Goal: Task Accomplishment & Management: Use online tool/utility

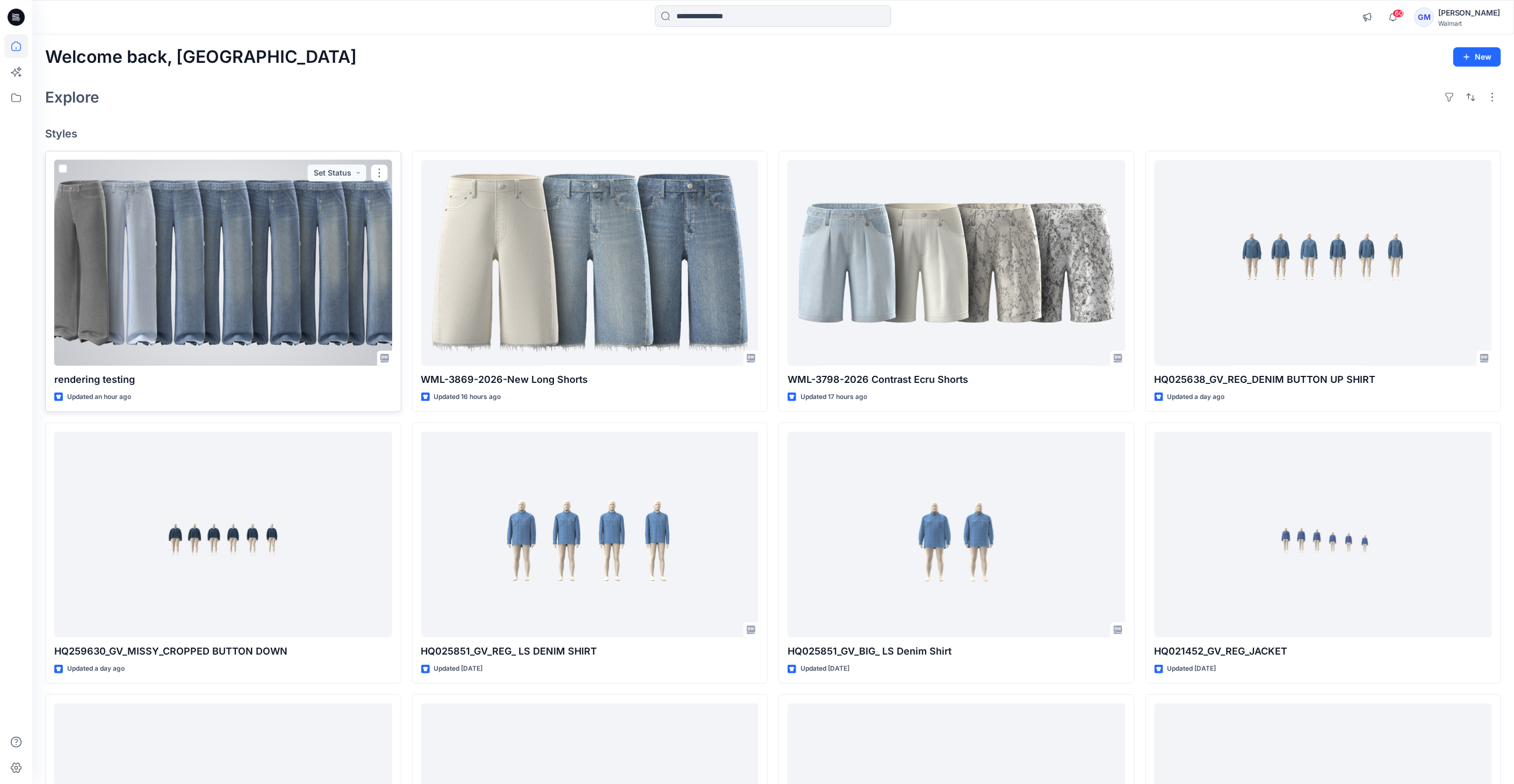
click at [235, 291] on div at bounding box center [223, 263] width 338 height 206
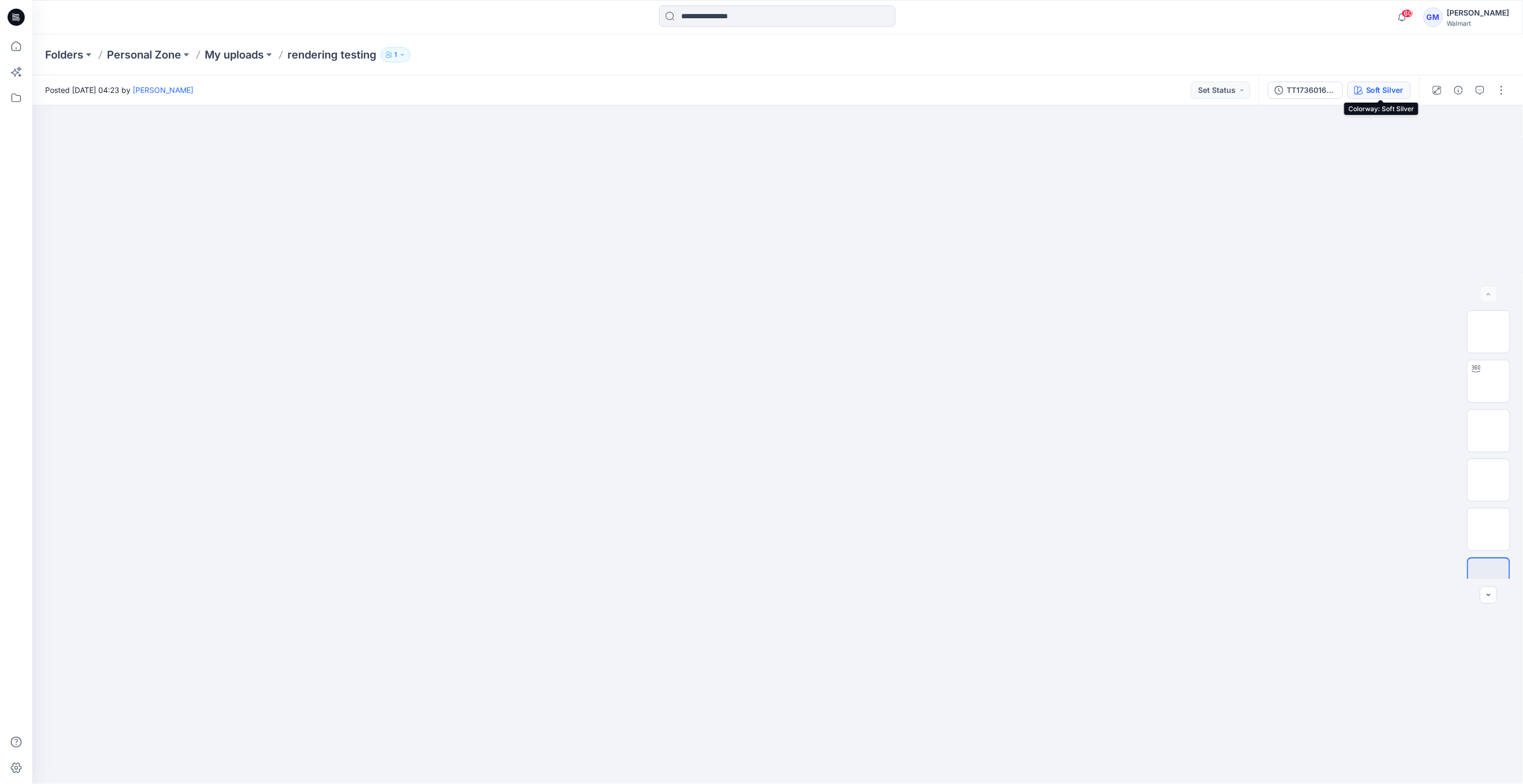
click at [1387, 84] on div "Soft Silver" at bounding box center [1385, 90] width 38 height 11
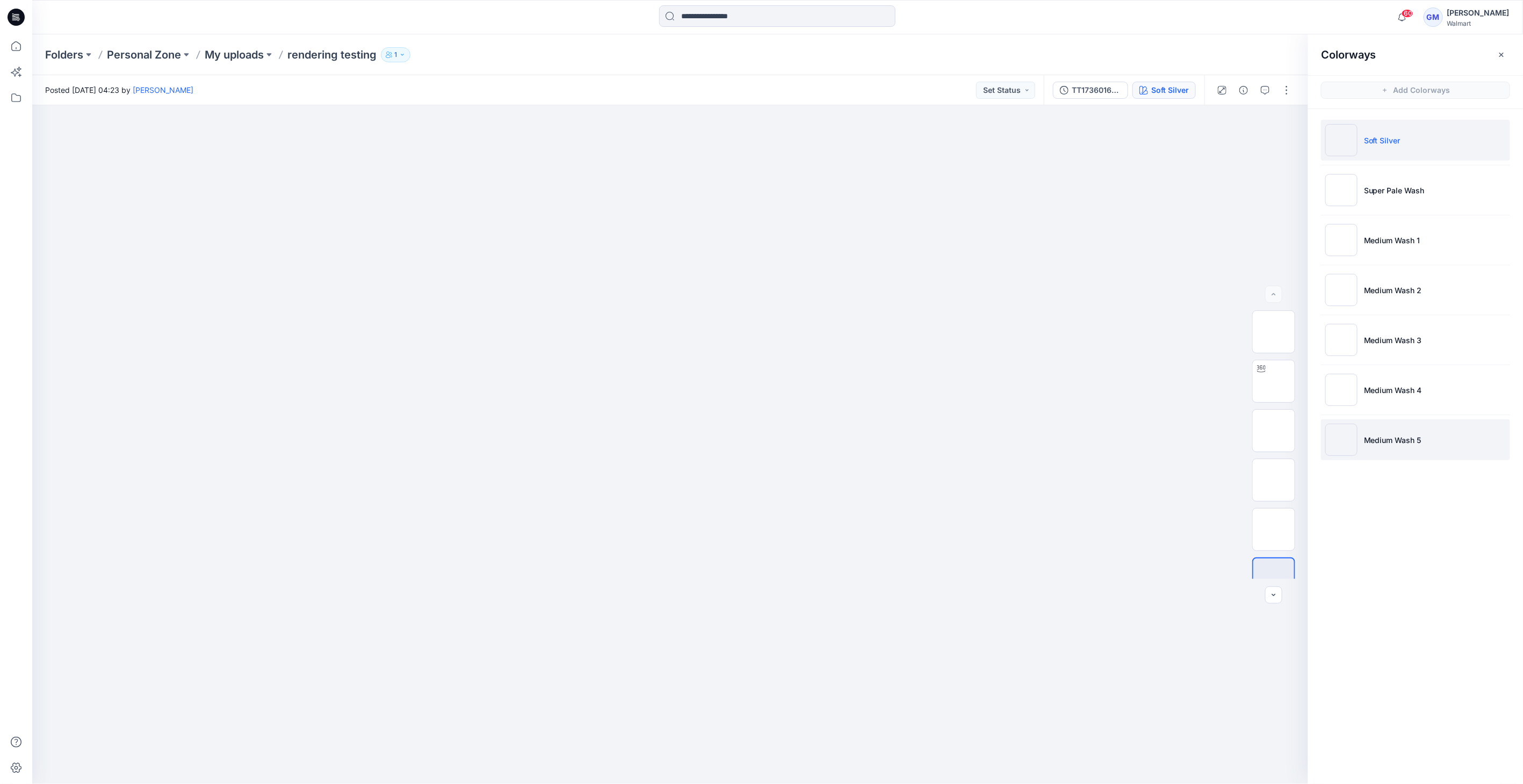
click at [1342, 437] on img at bounding box center [1341, 439] width 32 height 32
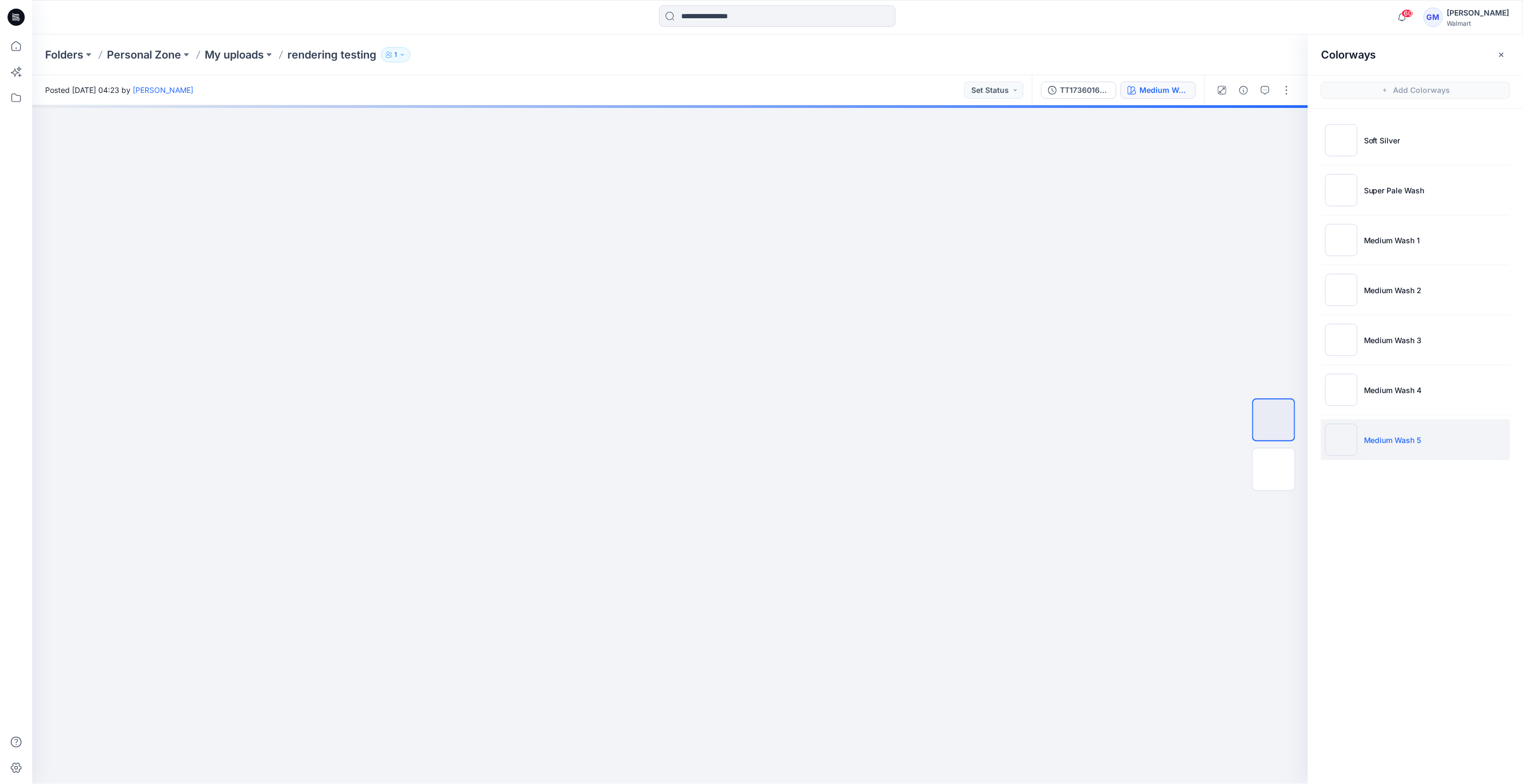
click at [1342, 437] on img at bounding box center [1341, 439] width 32 height 32
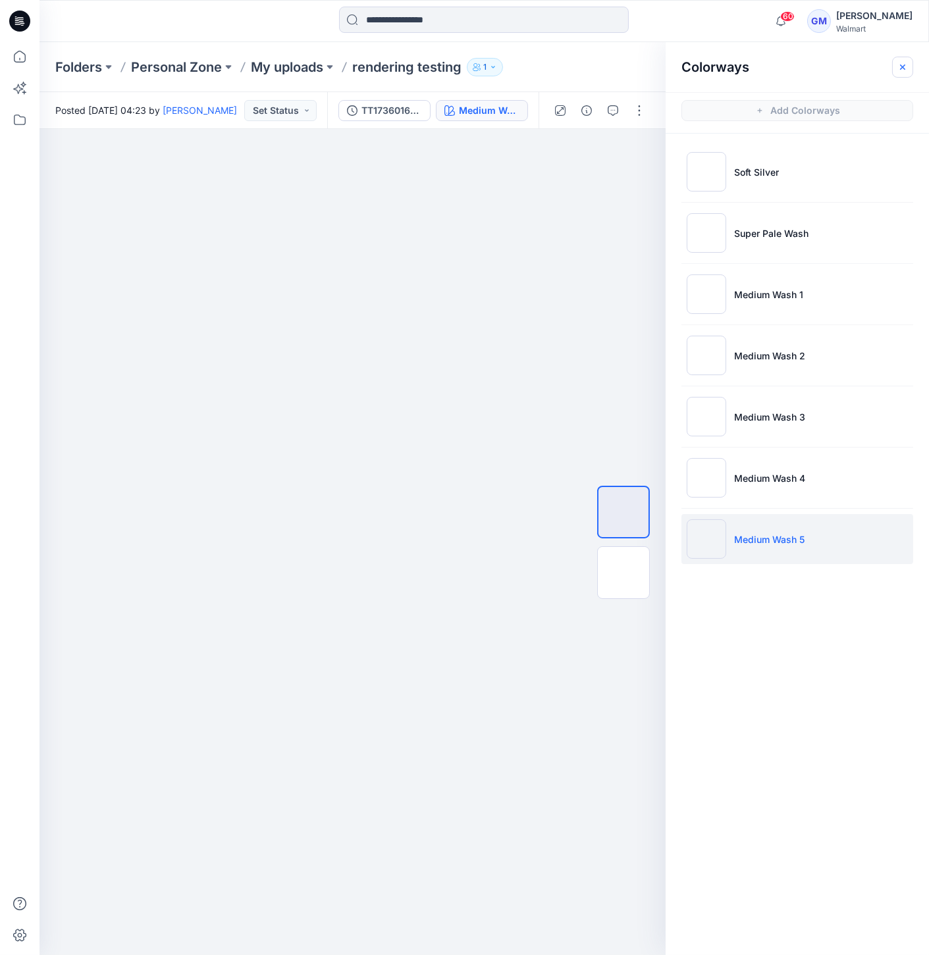
click at [895, 64] on button "button" at bounding box center [902, 67] width 21 height 21
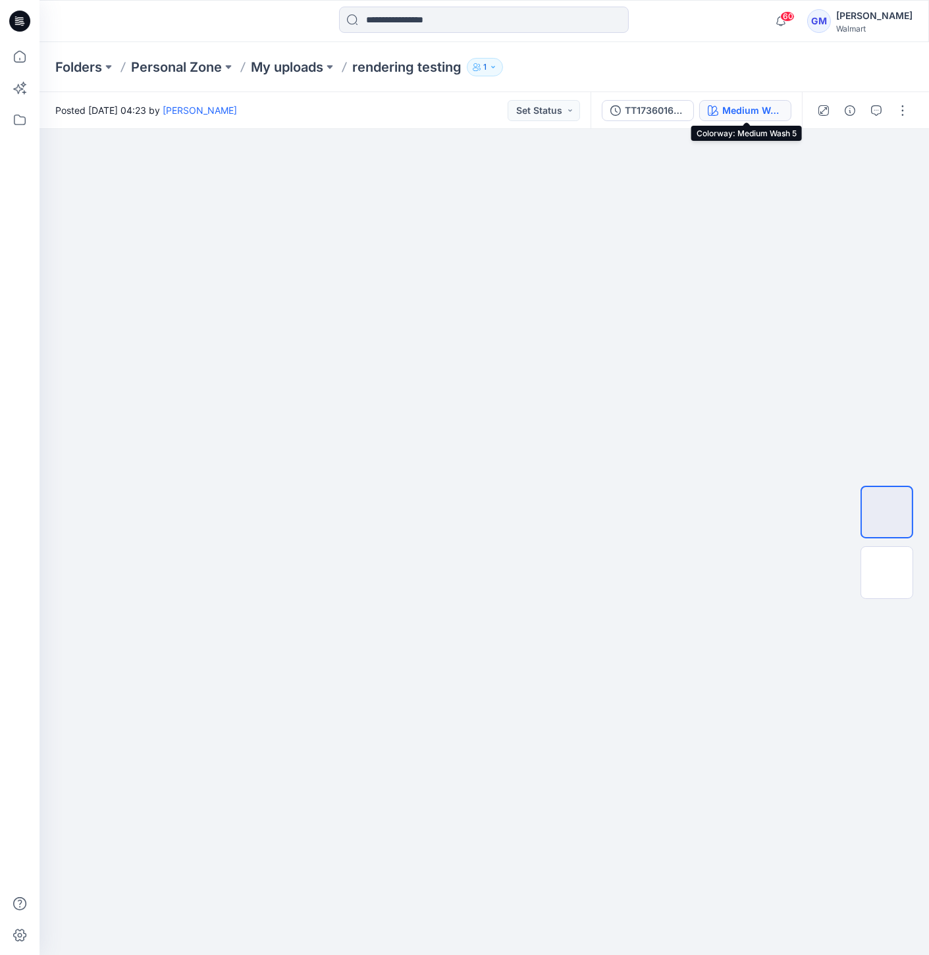
click at [788, 110] on button "Medium Wash 5" at bounding box center [745, 110] width 92 height 21
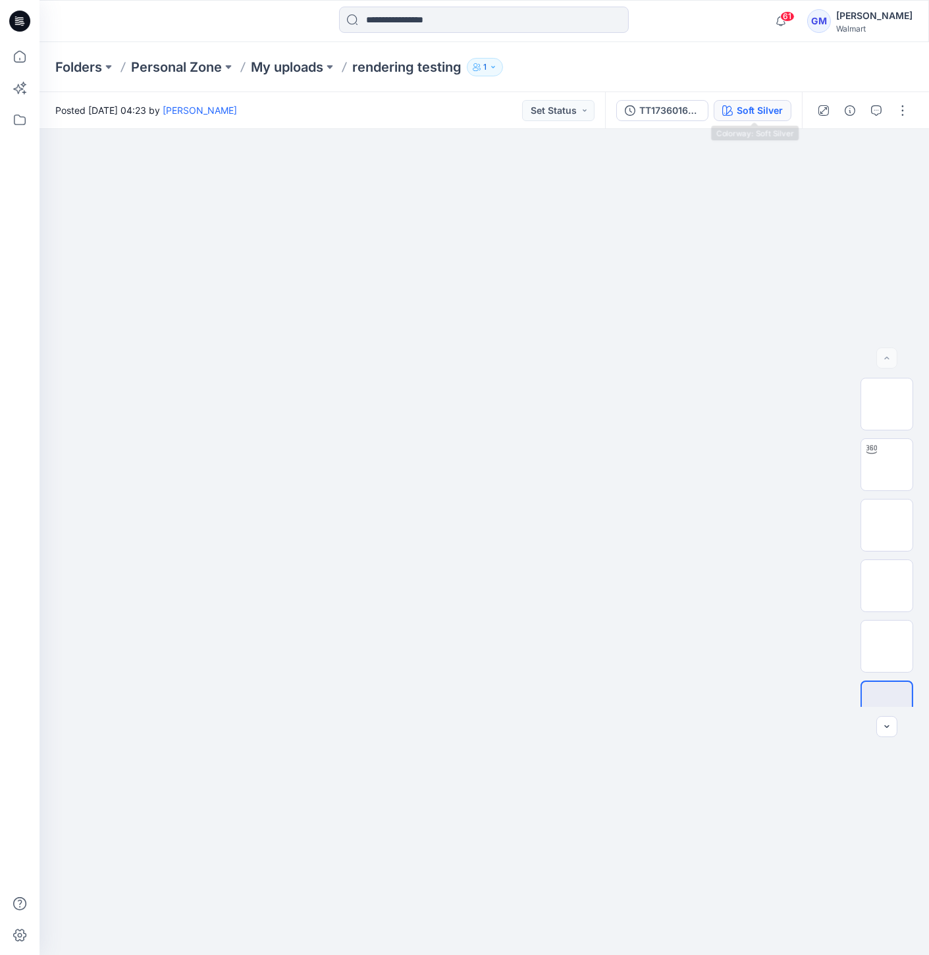
click at [743, 112] on div "Soft Silver" at bounding box center [759, 110] width 46 height 14
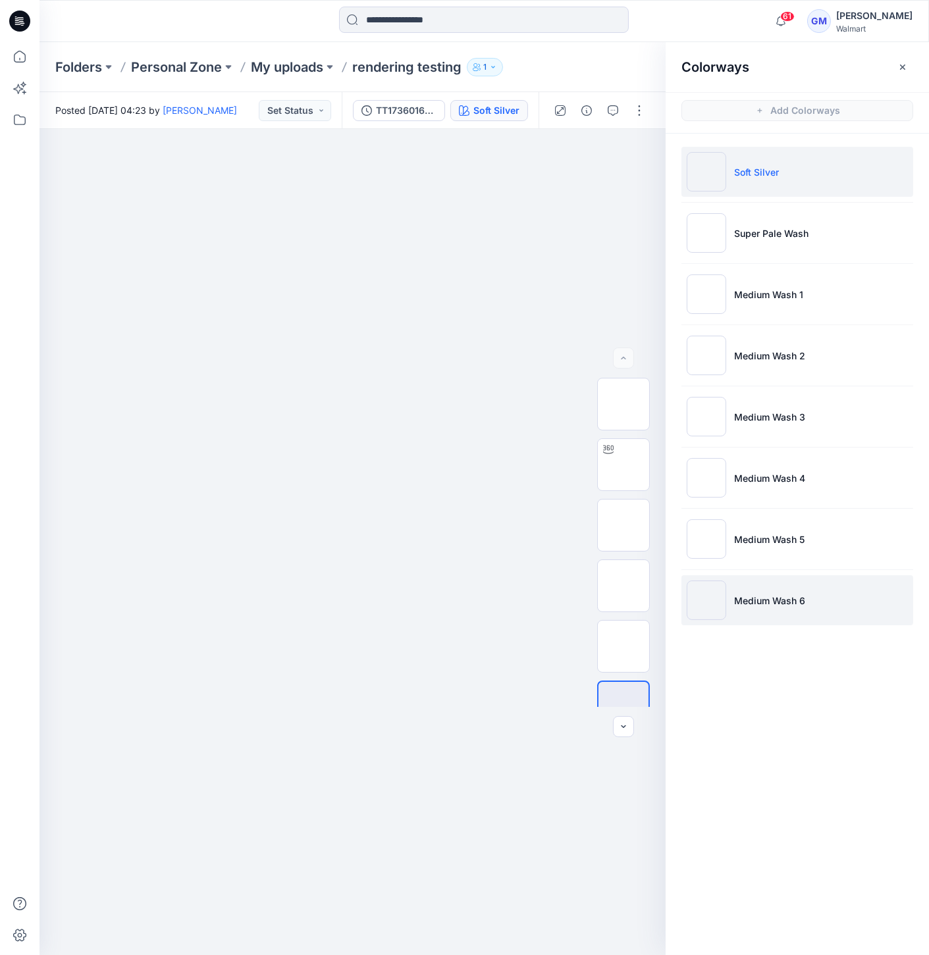
click at [718, 580] on img at bounding box center [705, 599] width 39 height 39
click at [700, 608] on img at bounding box center [705, 599] width 39 height 39
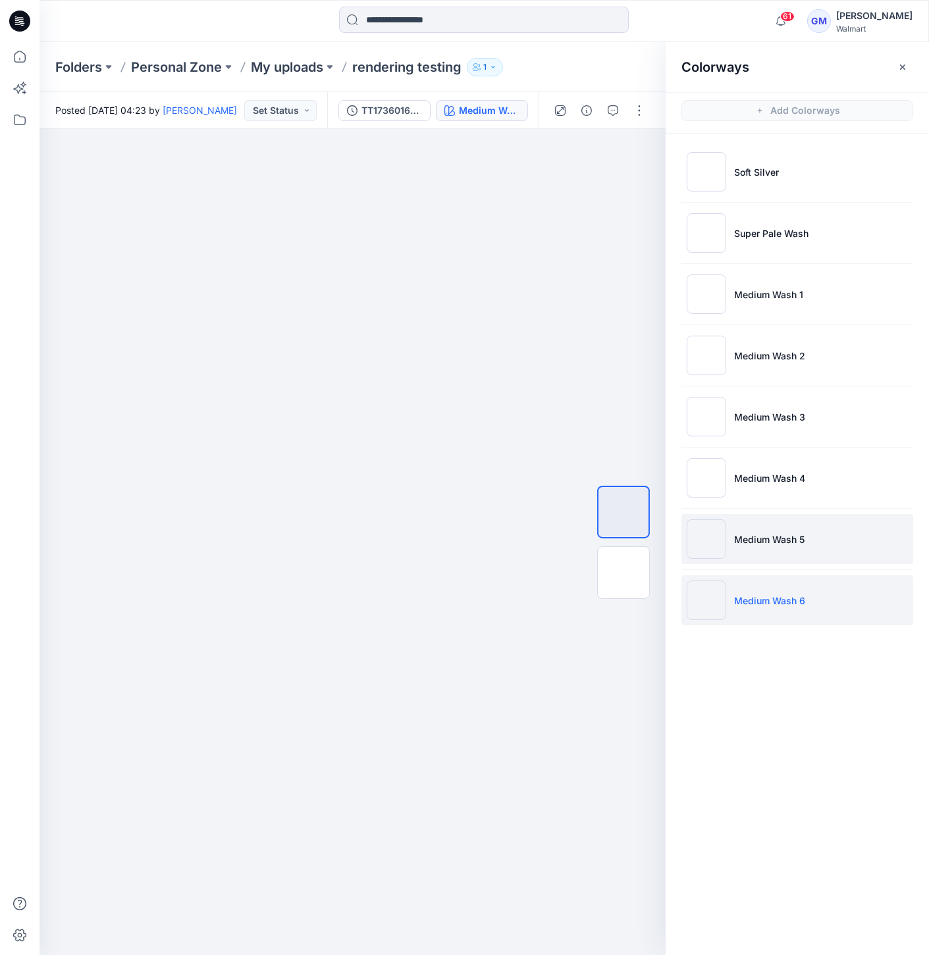
click at [703, 532] on img at bounding box center [705, 538] width 39 height 39
click at [725, 600] on img at bounding box center [705, 599] width 39 height 39
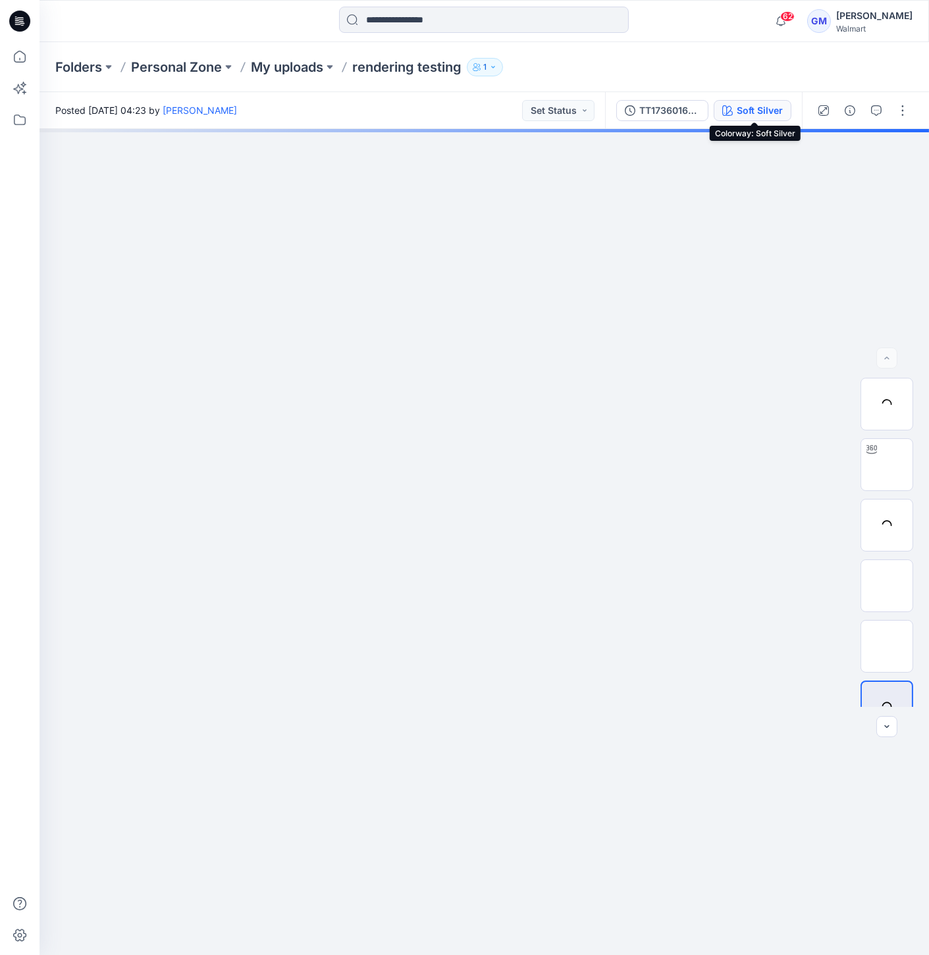
click at [742, 114] on div "Soft Silver" at bounding box center [759, 110] width 46 height 14
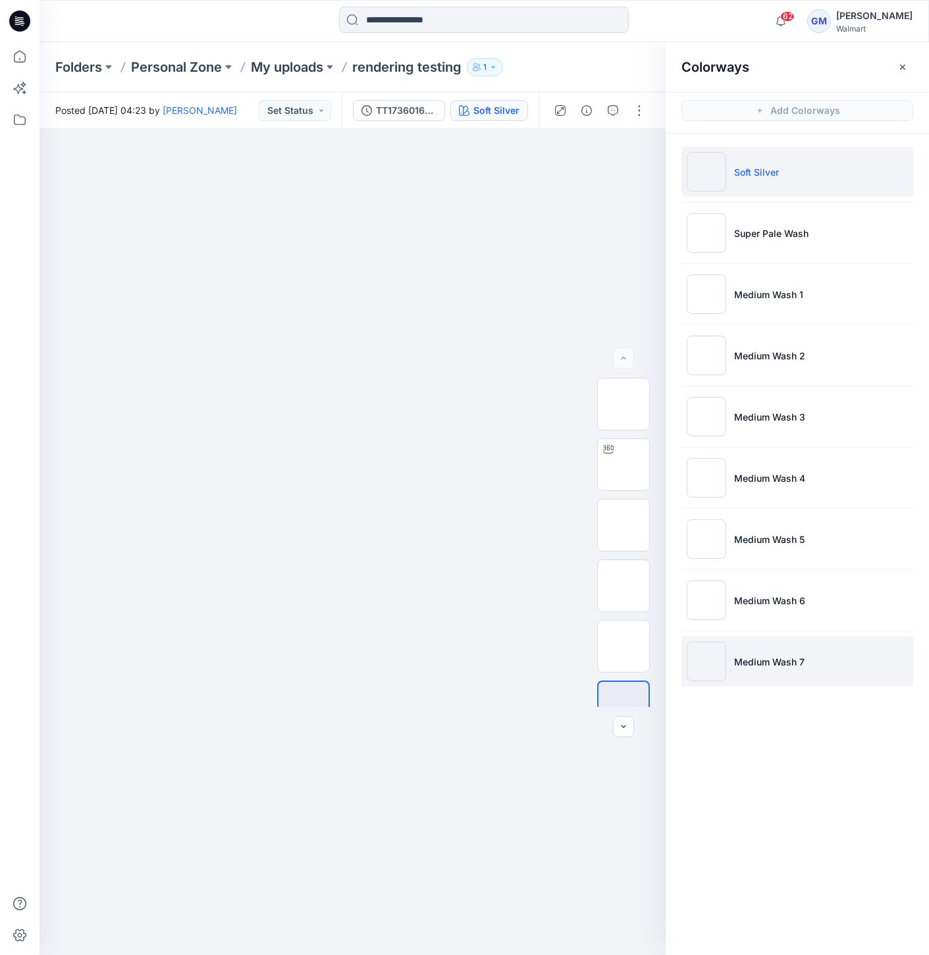
click at [712, 668] on img at bounding box center [705, 661] width 39 height 39
click at [708, 667] on img at bounding box center [705, 661] width 39 height 39
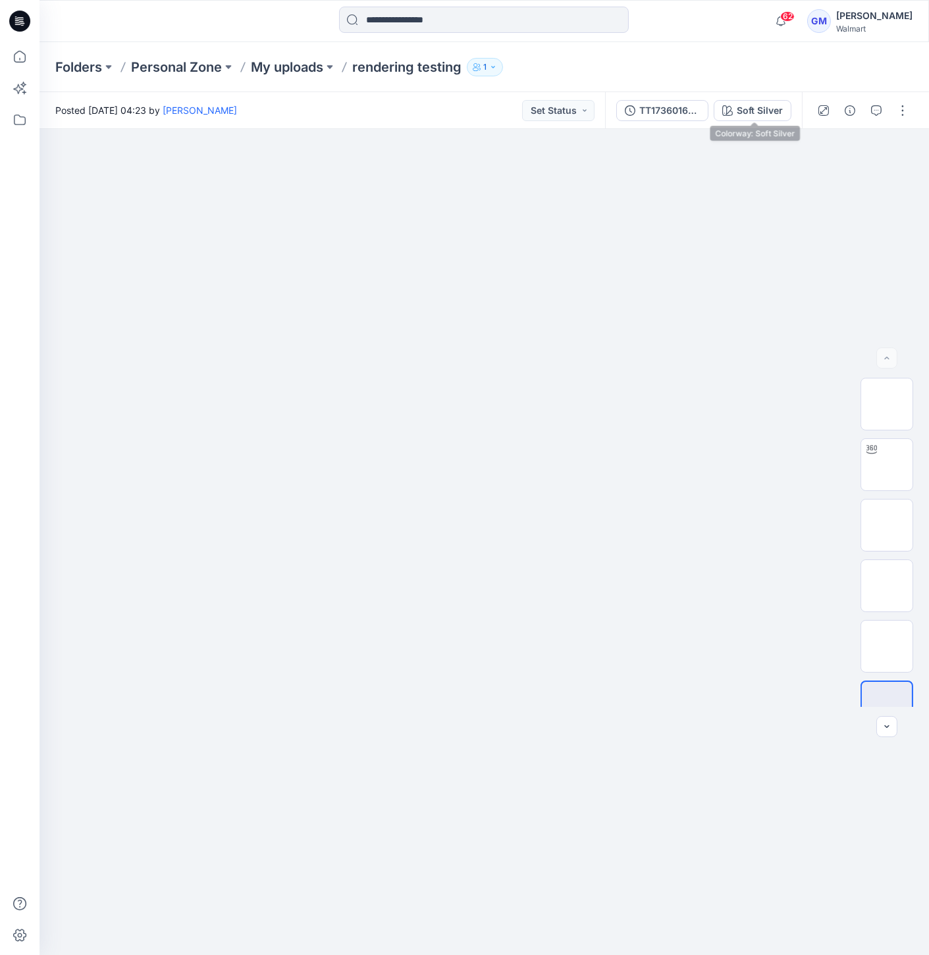
click at [768, 108] on div "Soft Silver" at bounding box center [759, 110] width 46 height 14
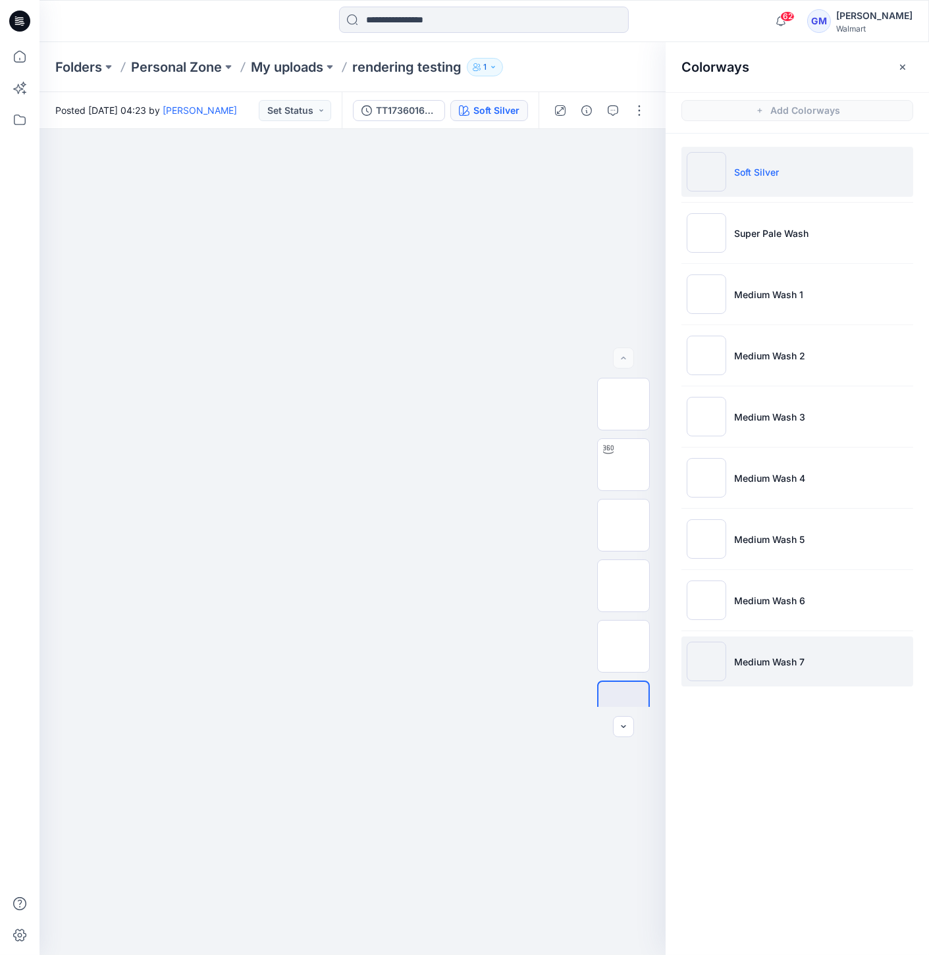
click at [709, 668] on img at bounding box center [705, 661] width 39 height 39
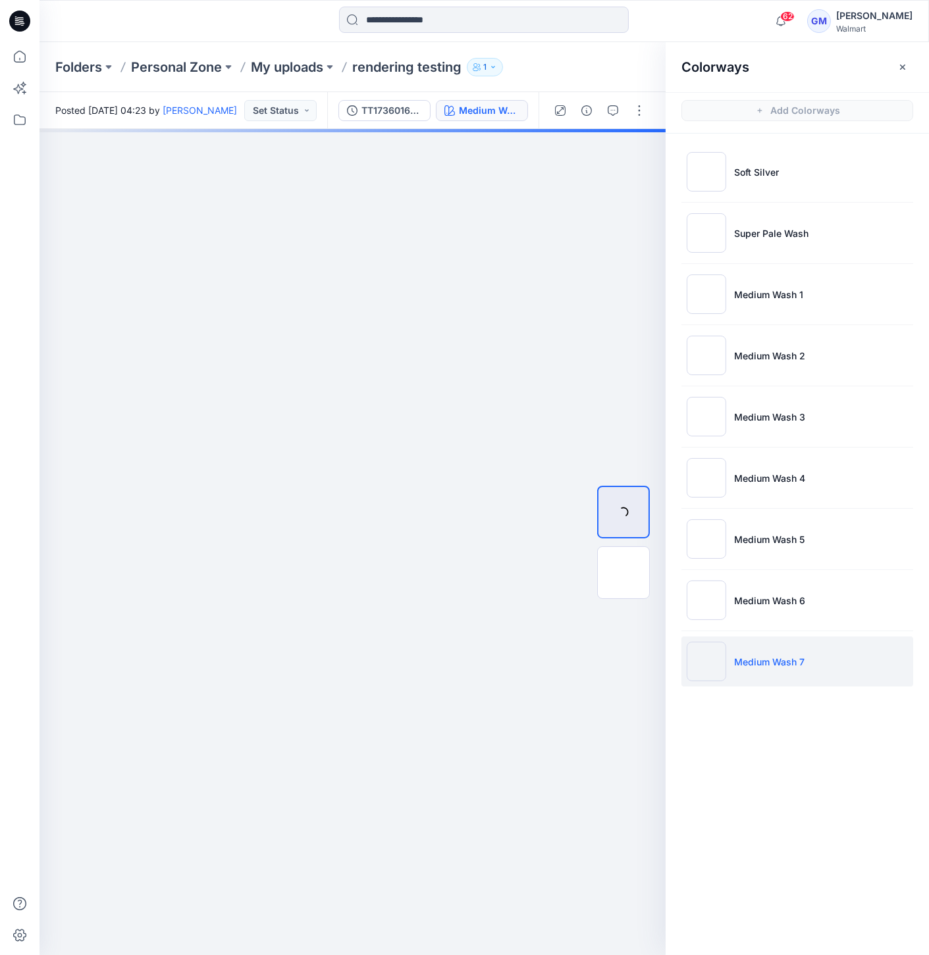
click at [707, 666] on img at bounding box center [705, 661] width 39 height 39
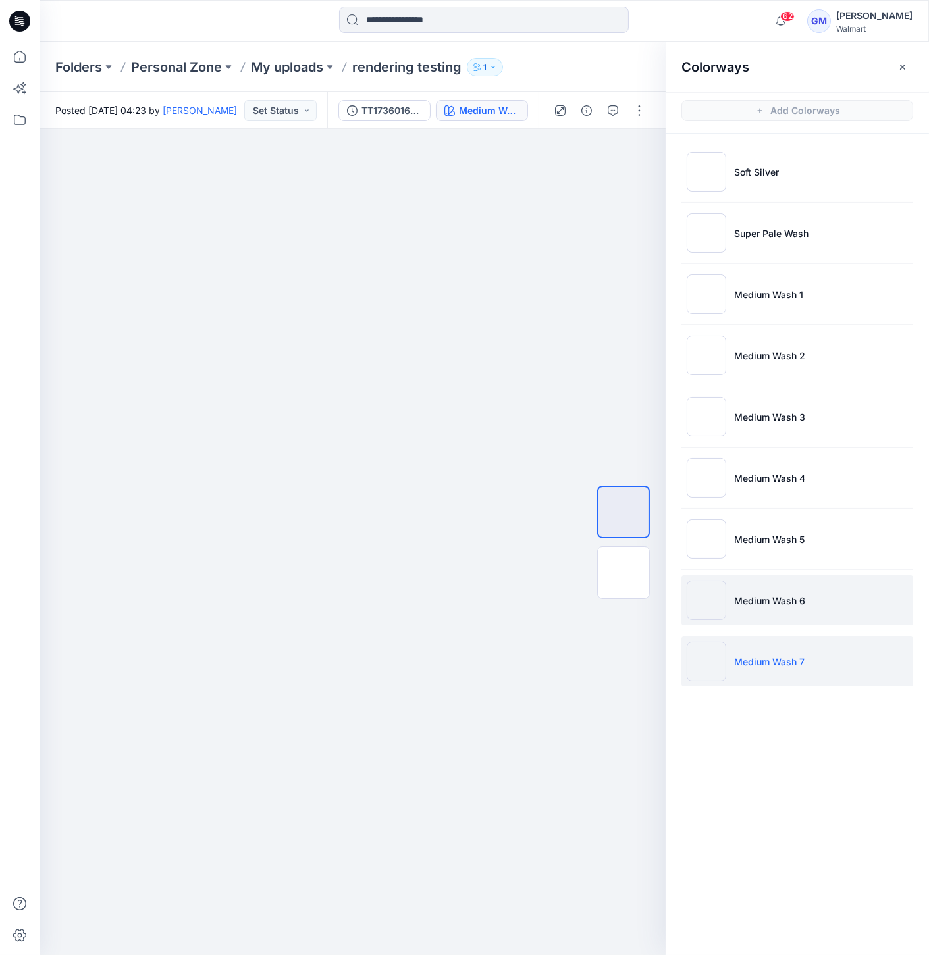
click at [709, 599] on img at bounding box center [705, 599] width 39 height 39
click at [693, 652] on img at bounding box center [705, 661] width 39 height 39
click at [711, 658] on img at bounding box center [705, 661] width 39 height 39
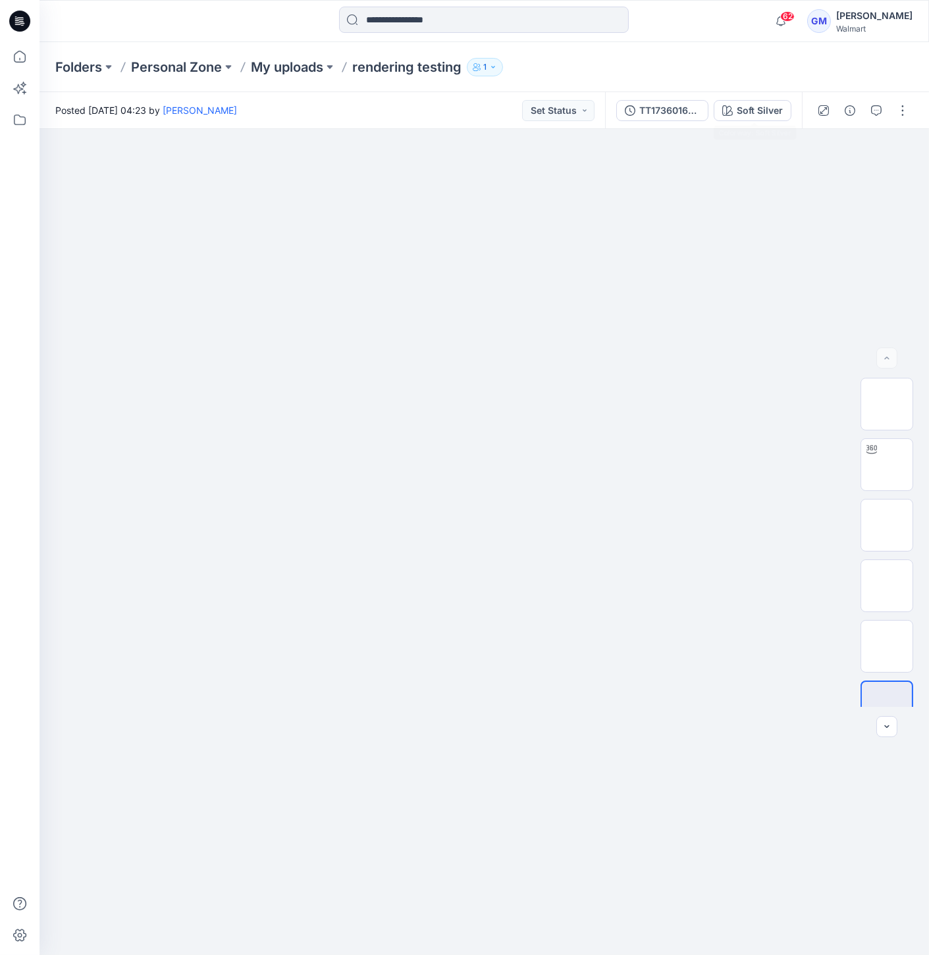
click at [768, 110] on div "Soft Silver" at bounding box center [759, 110] width 46 height 14
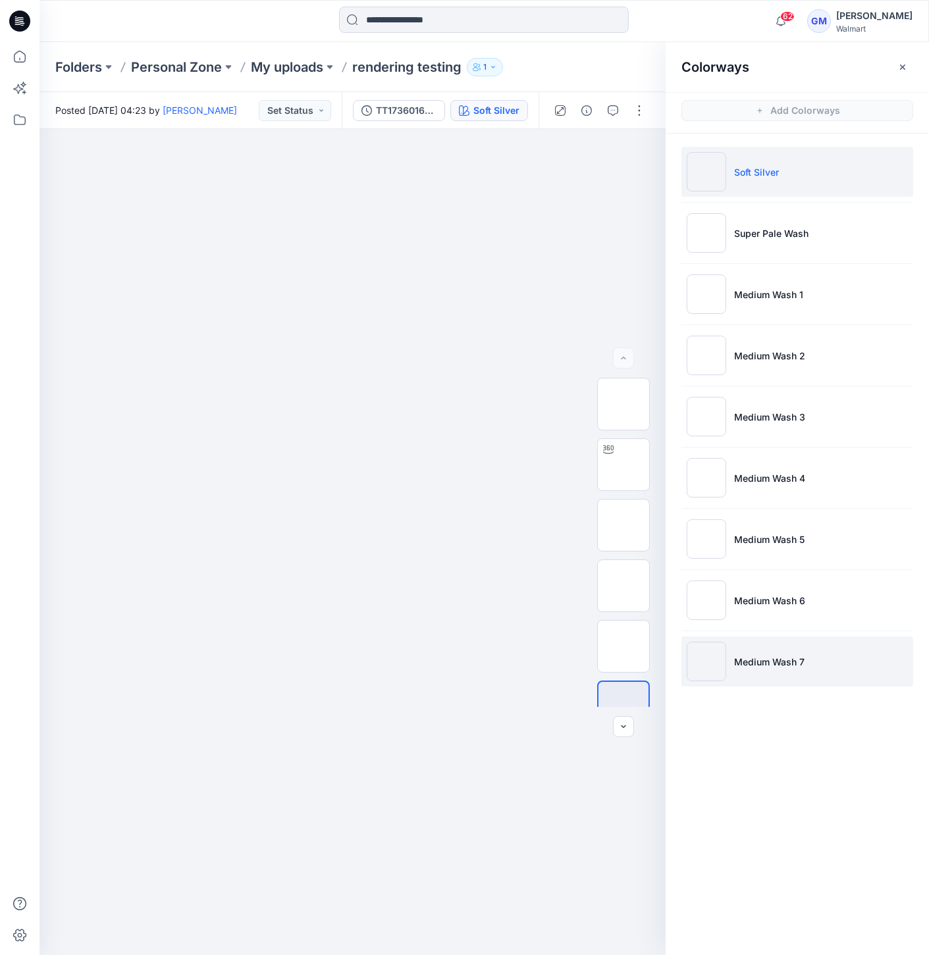
click at [699, 665] on img at bounding box center [705, 661] width 39 height 39
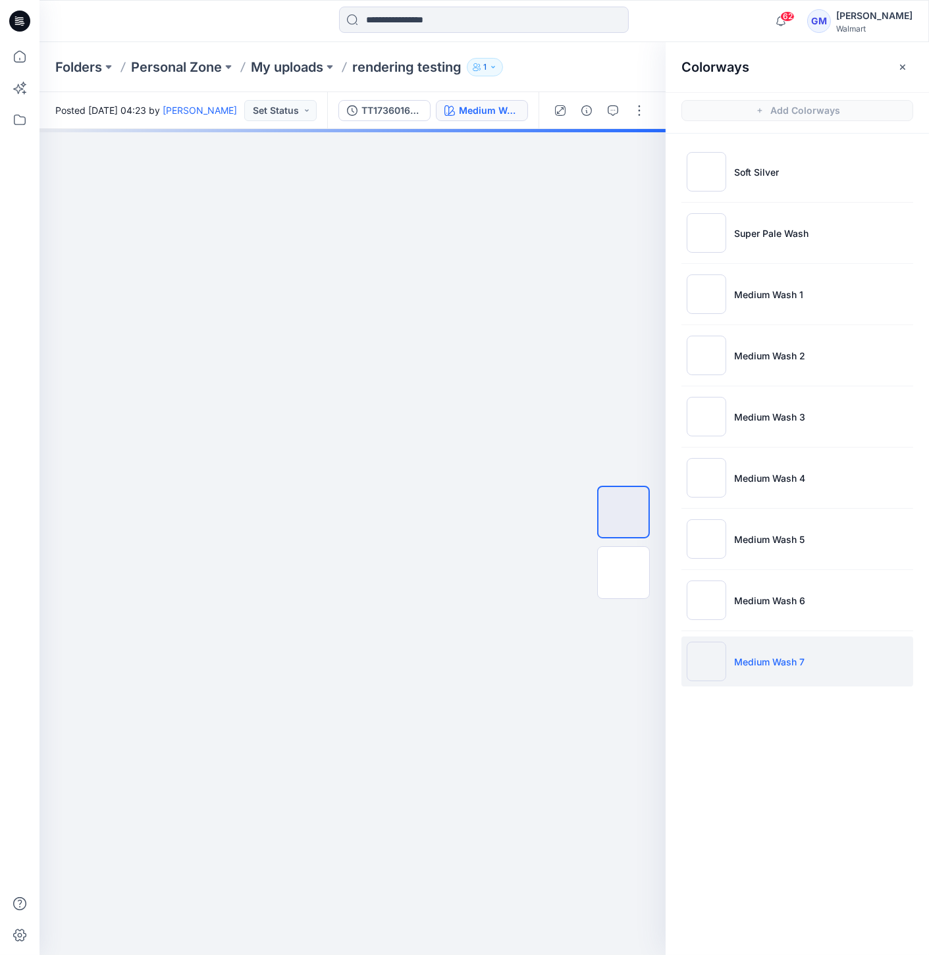
click at [709, 665] on img at bounding box center [705, 661] width 39 height 39
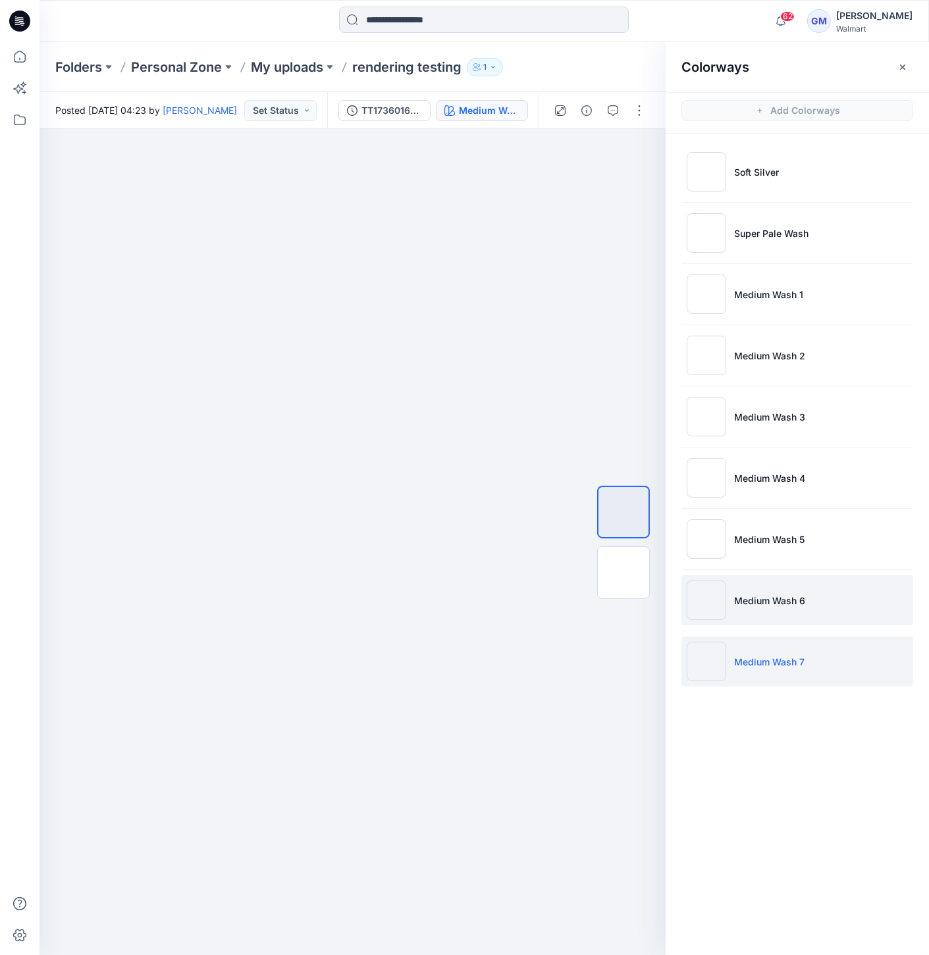
click at [714, 580] on img at bounding box center [705, 599] width 39 height 39
click at [691, 665] on img at bounding box center [705, 661] width 39 height 39
click at [691, 603] on img at bounding box center [705, 599] width 39 height 39
click at [708, 648] on img at bounding box center [705, 661] width 39 height 39
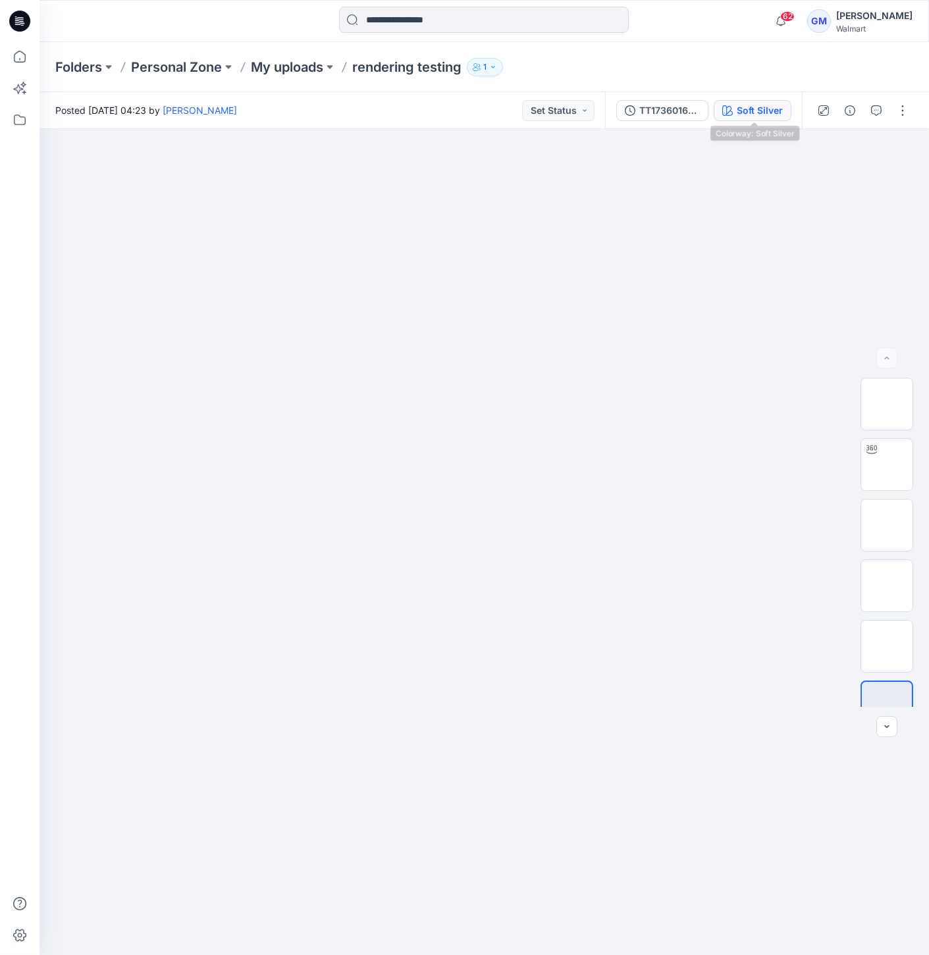
click at [752, 109] on div "Soft Silver" at bounding box center [759, 110] width 46 height 14
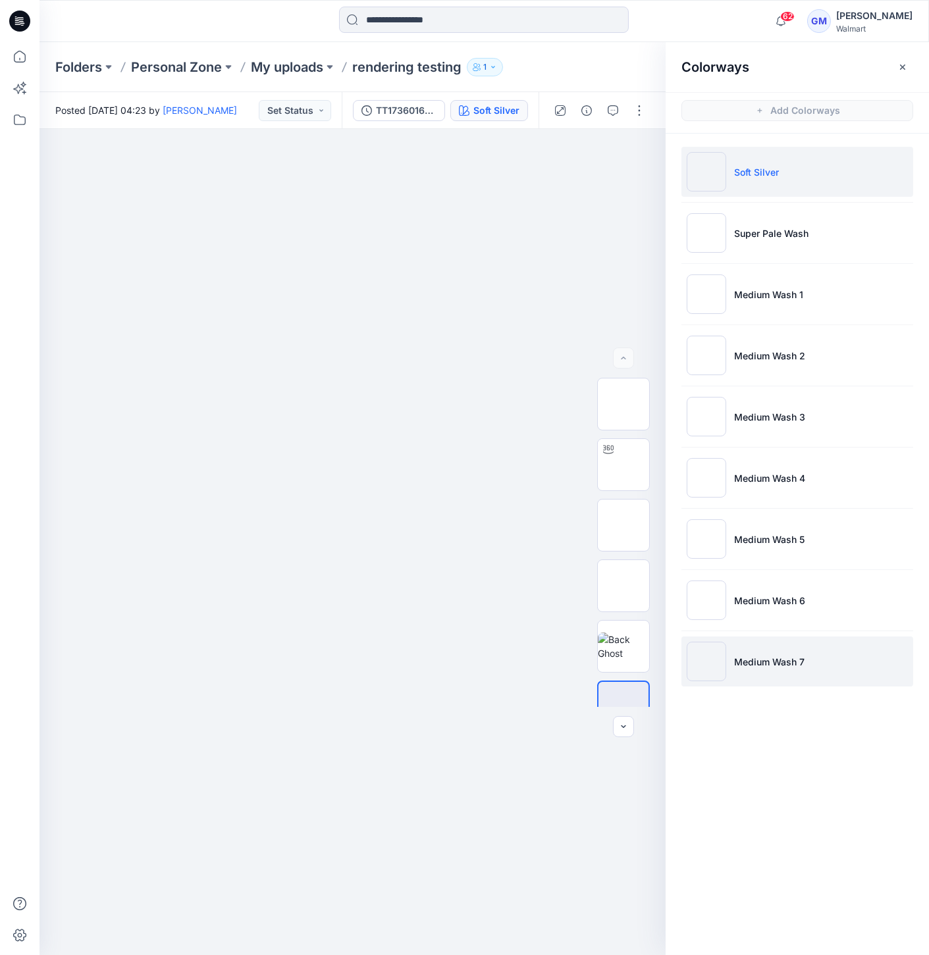
click at [702, 657] on img at bounding box center [705, 661] width 39 height 39
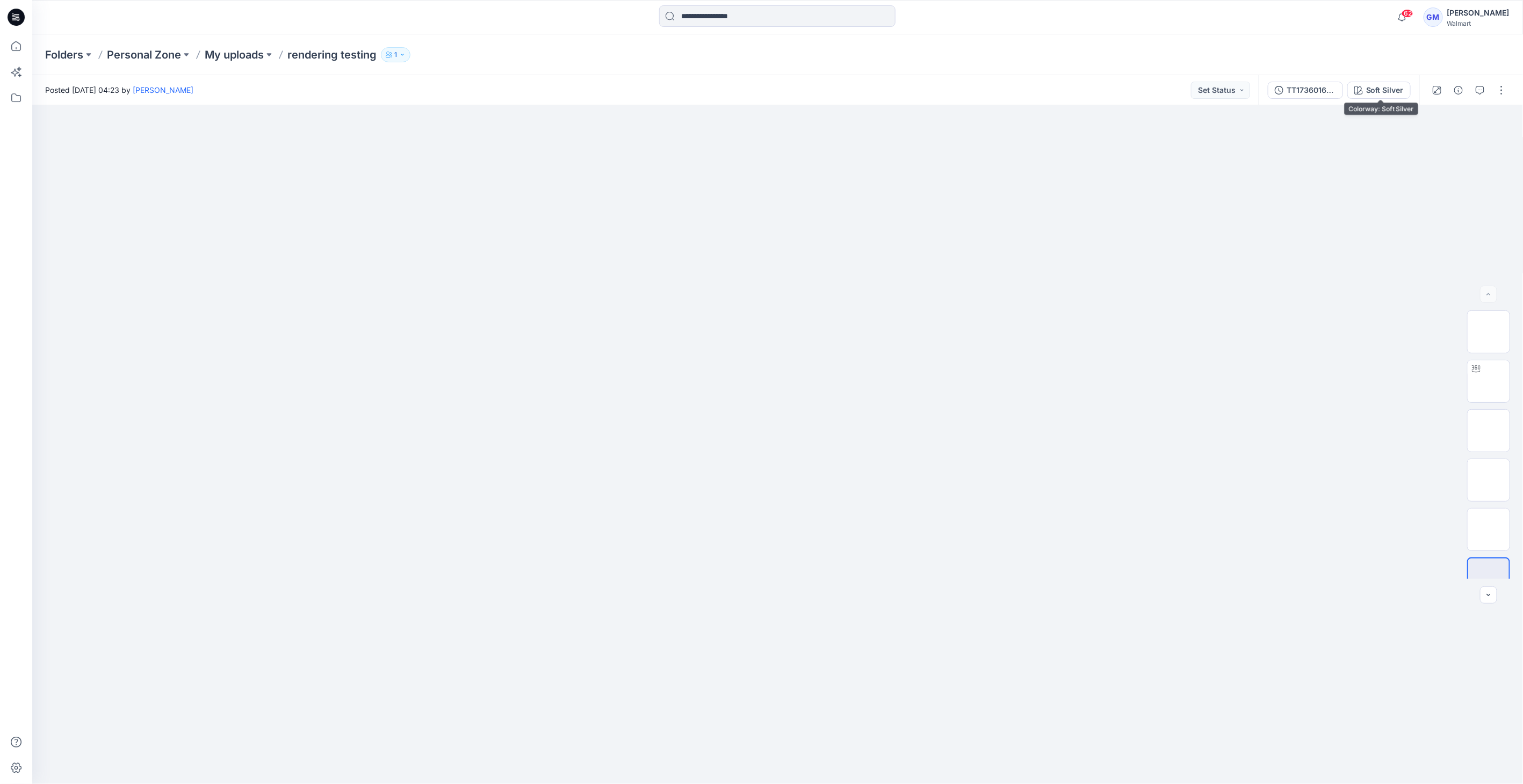
click at [757, 80] on div "TT1736016271_WML-3753-2026 HR 5 Pocket Wide Leg - Inseam [DOMAIN_NAME] Soft Sil…" at bounding box center [1339, 90] width 161 height 30
click at [757, 91] on div "Soft Silver" at bounding box center [1385, 90] width 38 height 11
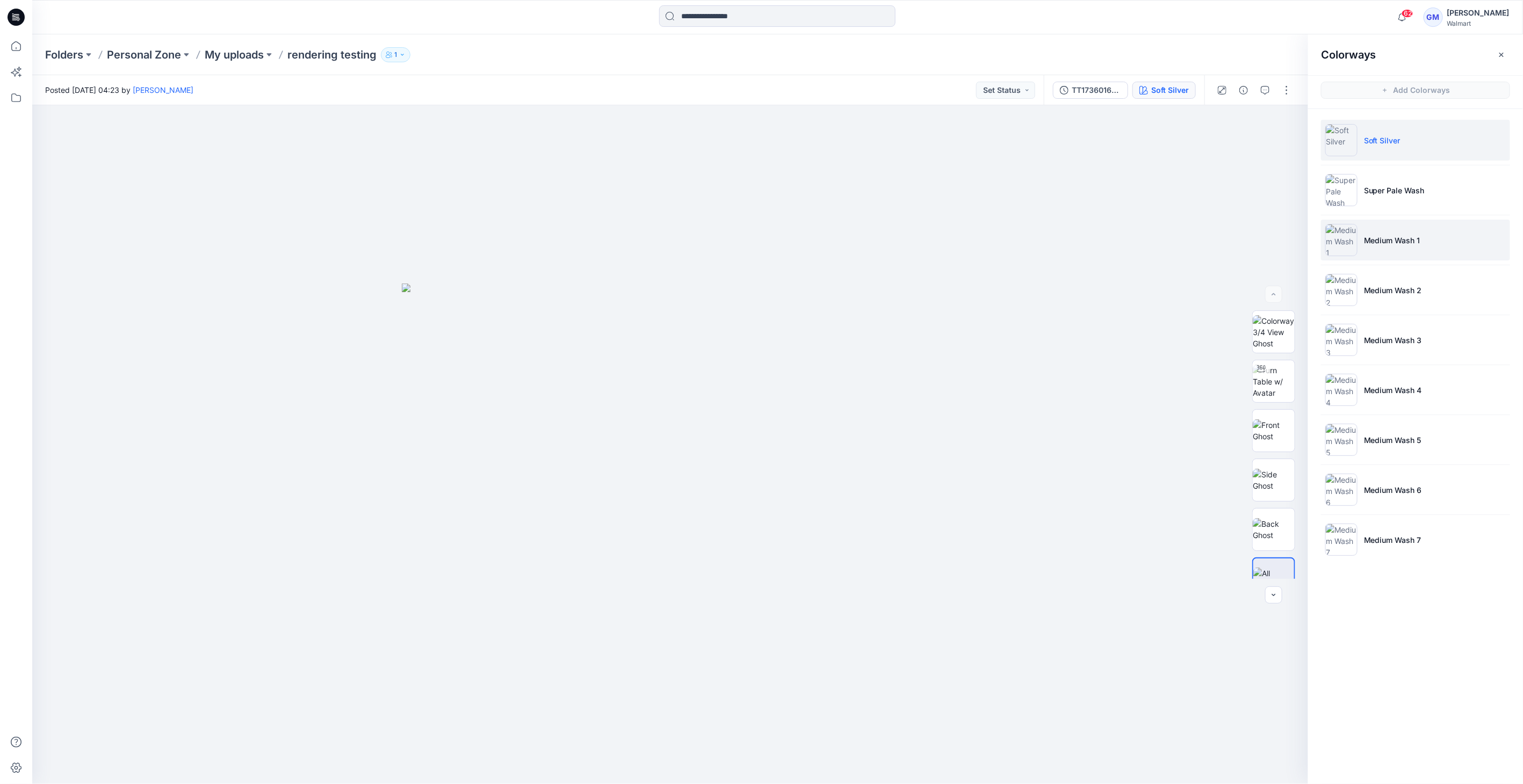
click at [757, 230] on img at bounding box center [1341, 239] width 32 height 32
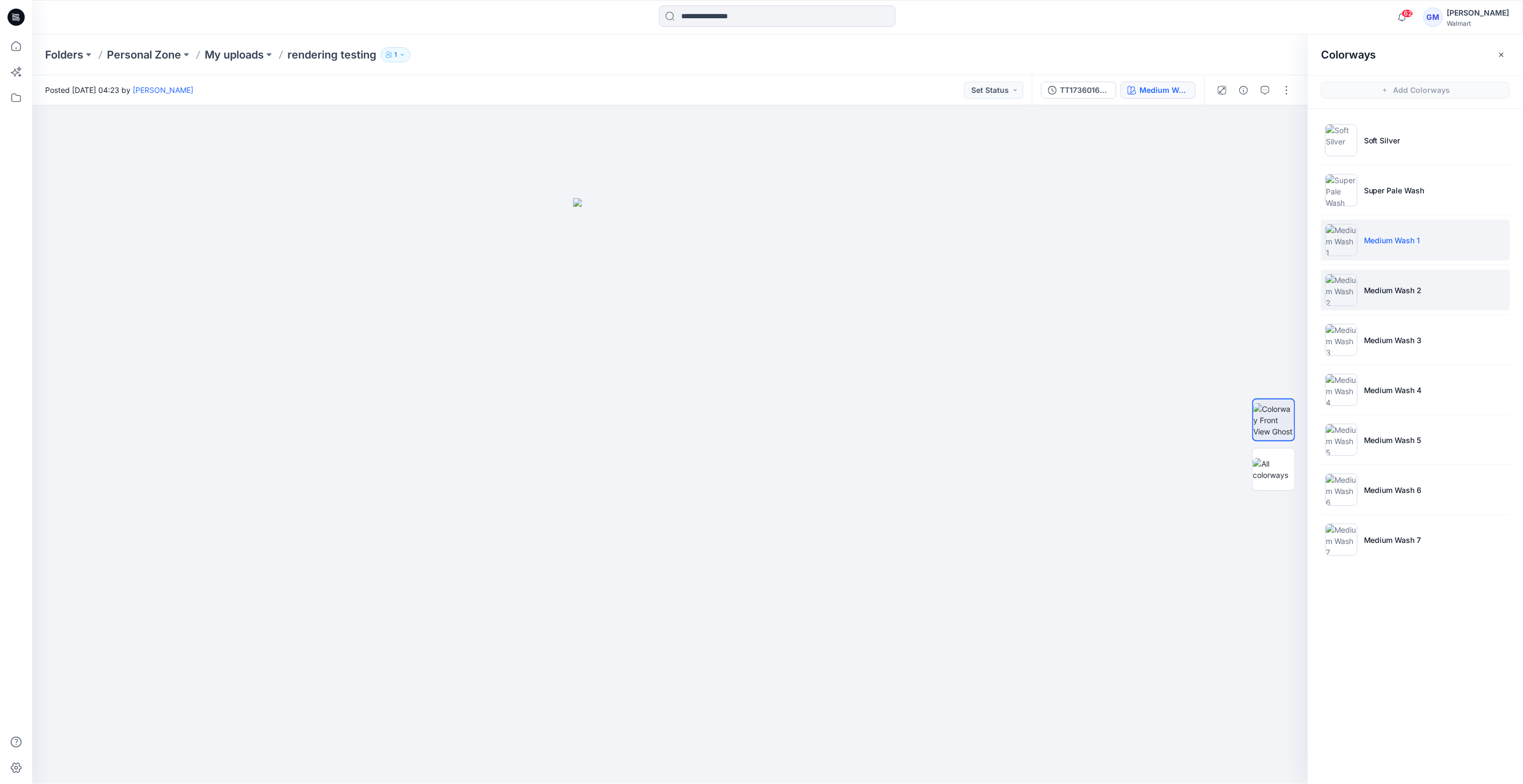
click at [757, 279] on img at bounding box center [1341, 290] width 32 height 32
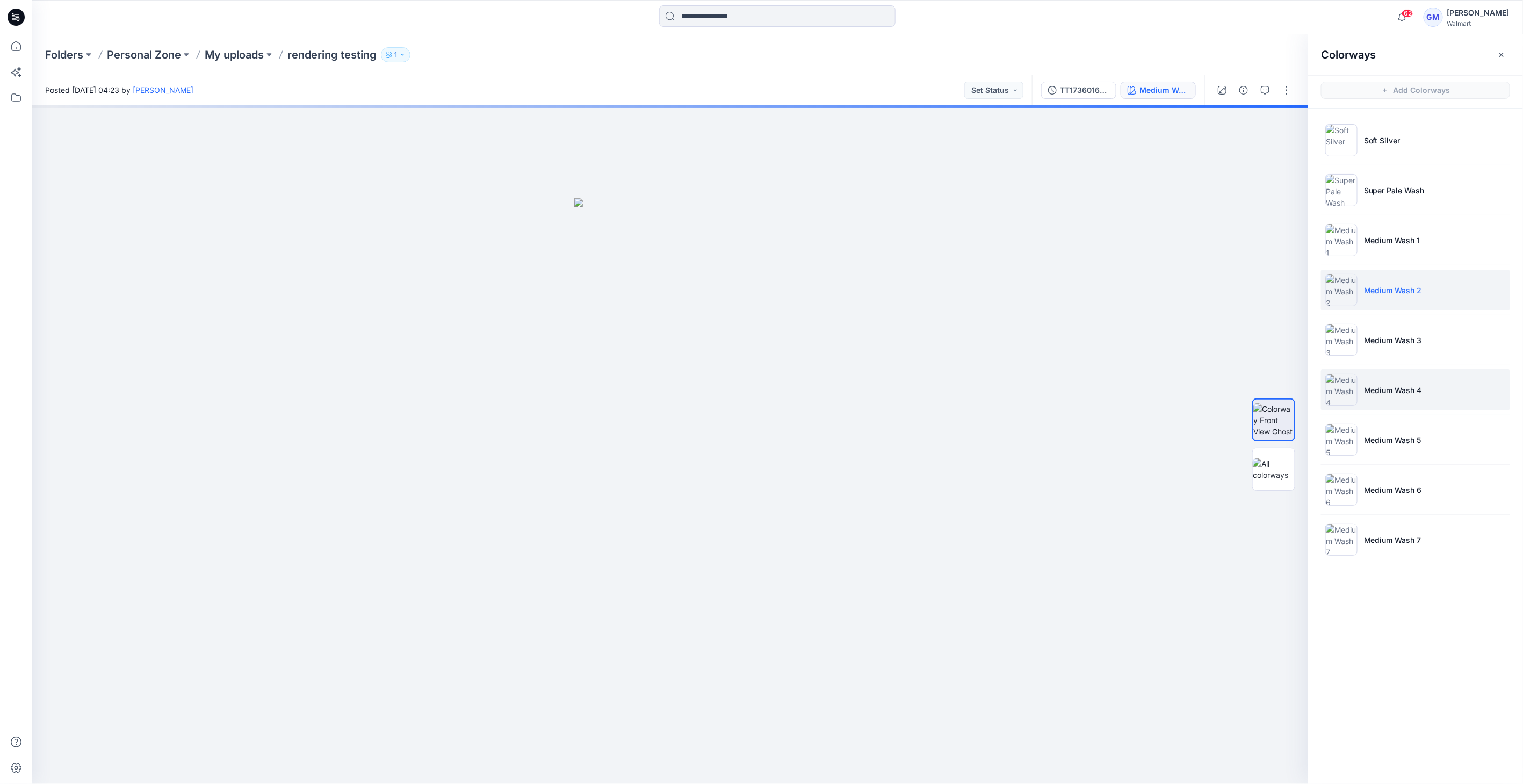
click at [757, 369] on ul "Soft Silver Super Pale Wash Medium Wash 1 Medium Wash 2 Medium Wash 3 Medium Wa…" at bounding box center [1415, 340] width 215 height 462
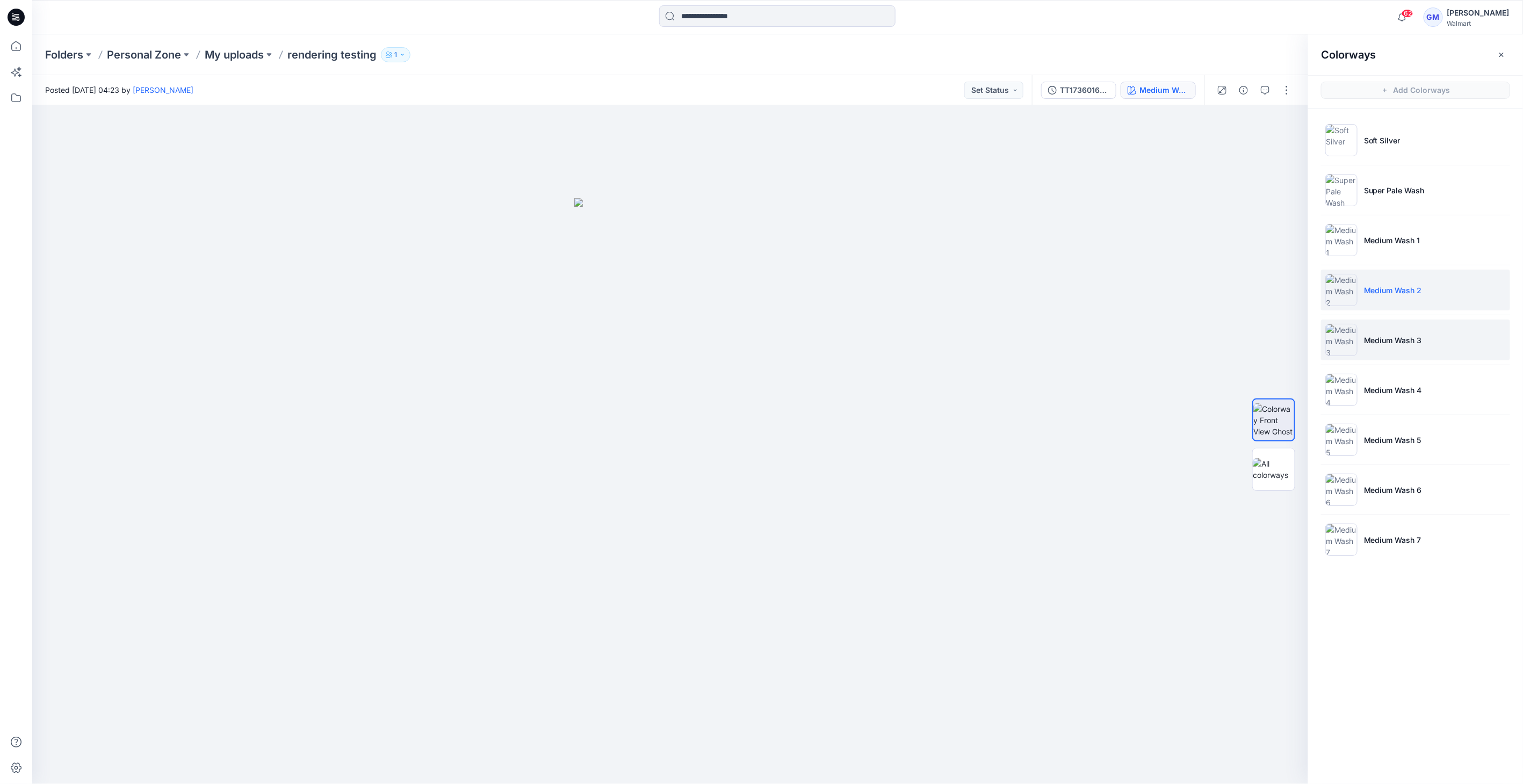
click at [757, 346] on img at bounding box center [1341, 339] width 32 height 32
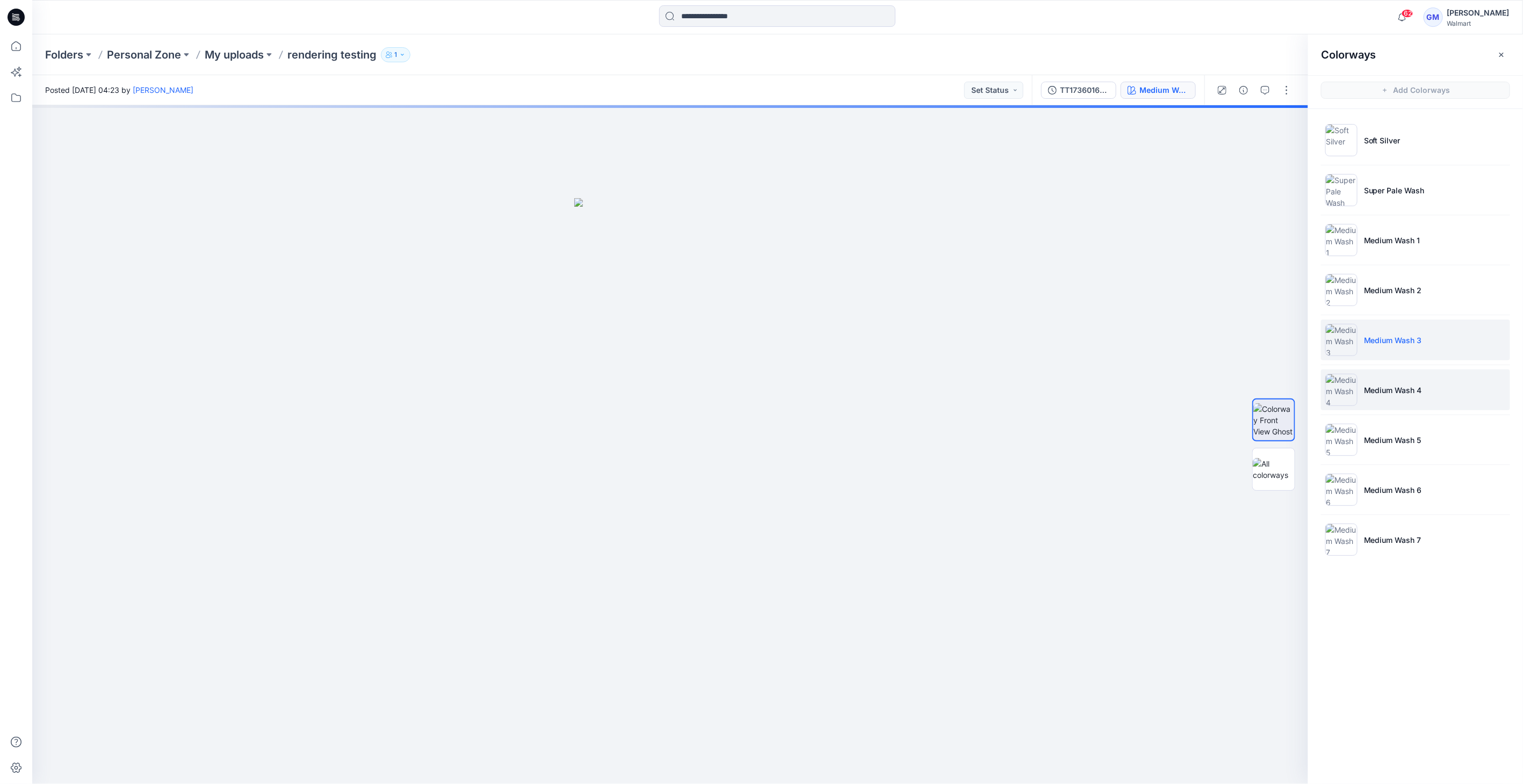
click at [757, 380] on img at bounding box center [1341, 389] width 32 height 32
click at [757, 453] on img at bounding box center [1341, 439] width 32 height 32
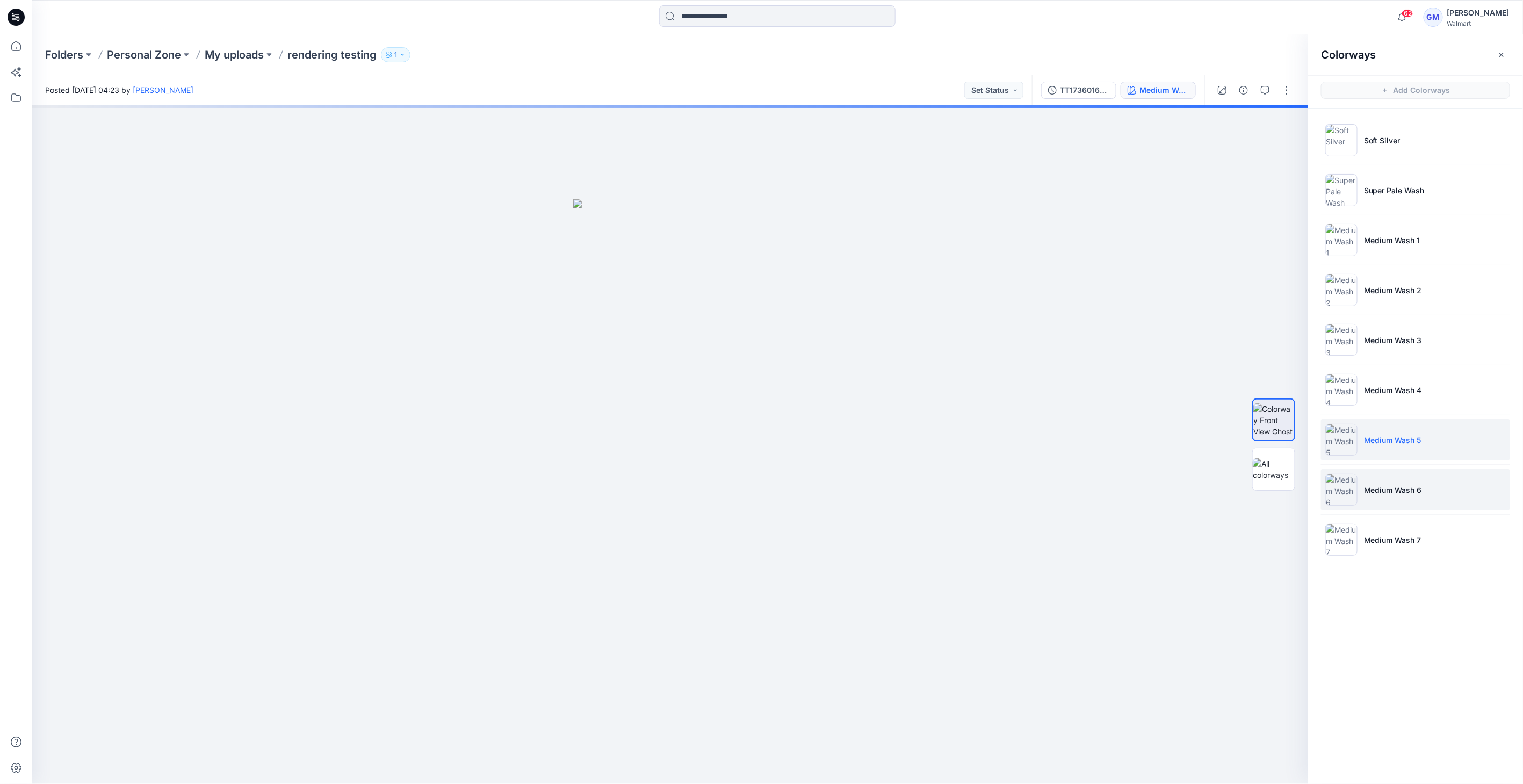
click at [757, 502] on img at bounding box center [1341, 489] width 32 height 32
drag, startPoint x: 1336, startPoint y: 560, endPoint x: 1337, endPoint y: 553, distance: 7.1
click at [757, 557] on ul "Soft Silver Super Pale Wash Medium Wash 1 Medium Wash 2 Medium Wash 3 Medium Wa…" at bounding box center [1415, 340] width 215 height 462
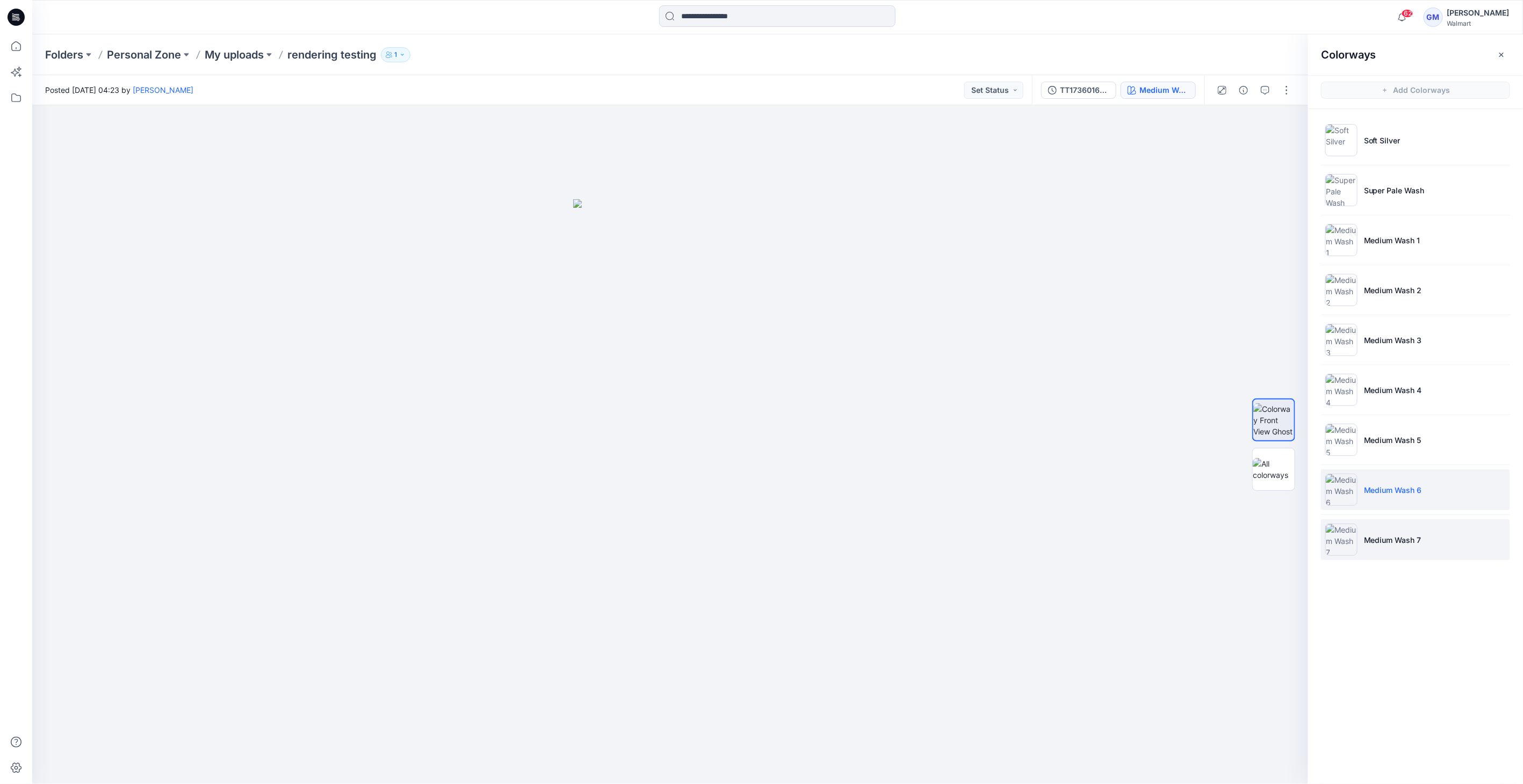
click at [757, 544] on img at bounding box center [1341, 539] width 32 height 32
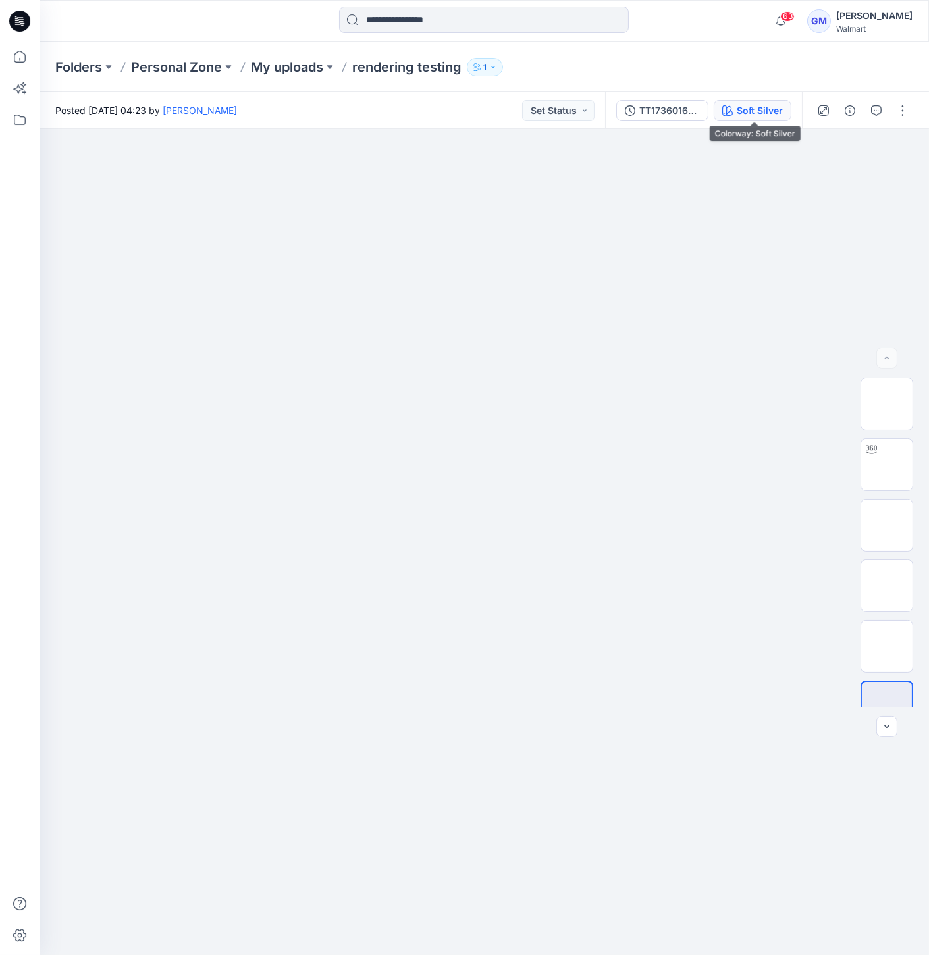
click at [742, 100] on button "Soft Silver" at bounding box center [752, 110] width 78 height 21
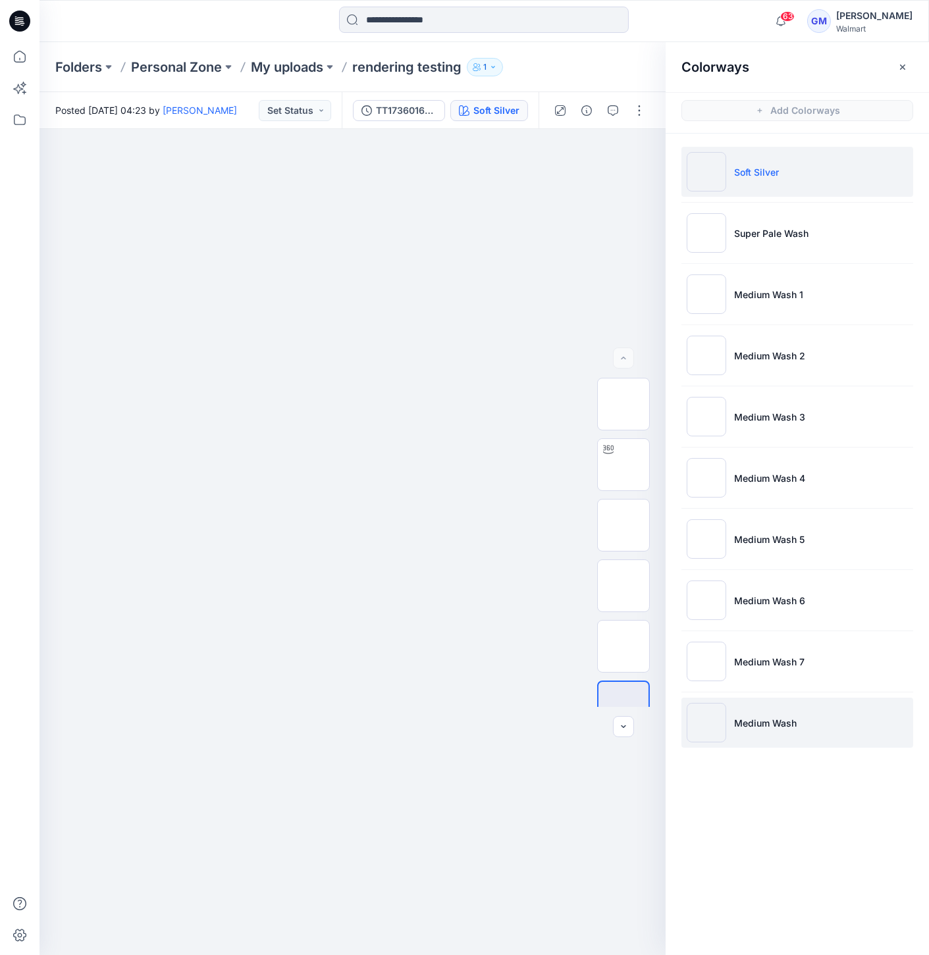
click at [707, 719] on img at bounding box center [705, 722] width 39 height 39
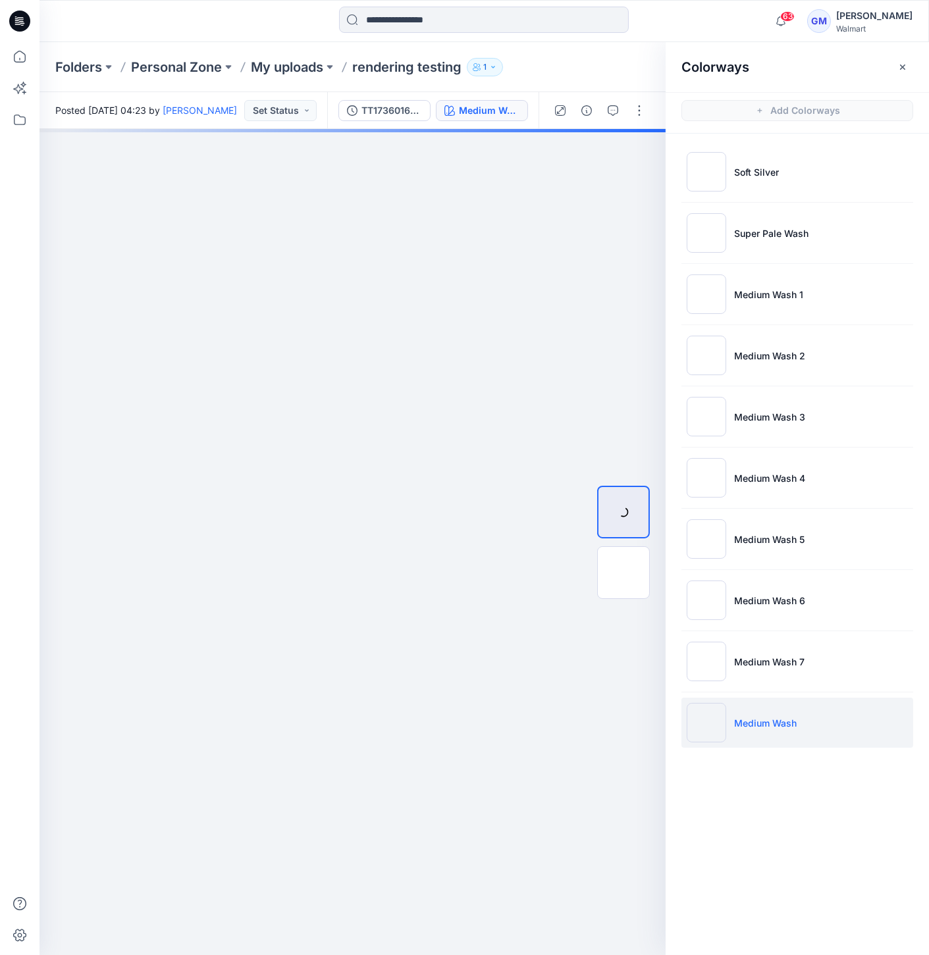
click at [704, 731] on img at bounding box center [705, 722] width 39 height 39
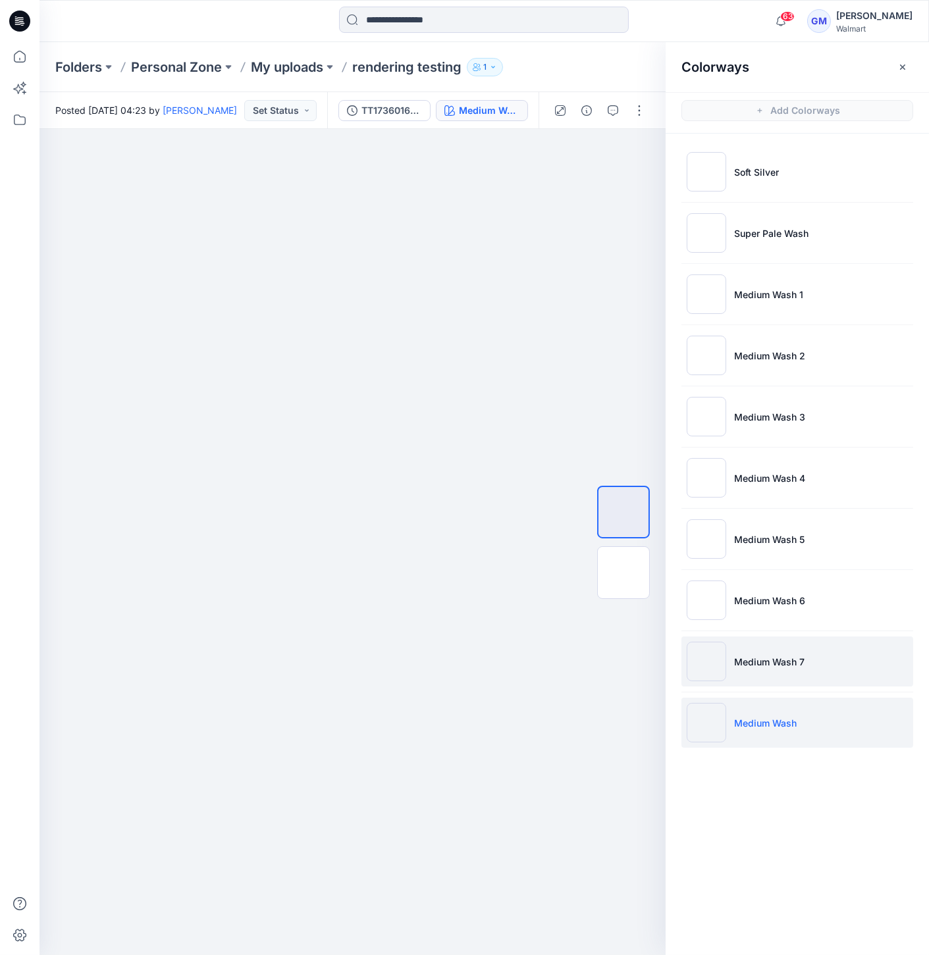
click at [686, 655] on img at bounding box center [705, 661] width 39 height 39
click at [703, 713] on img at bounding box center [705, 722] width 39 height 39
click at [721, 663] on img at bounding box center [705, 661] width 39 height 39
click at [725, 732] on img at bounding box center [705, 722] width 39 height 39
click at [740, 672] on li "Medium Wash 7" at bounding box center [797, 661] width 232 height 50
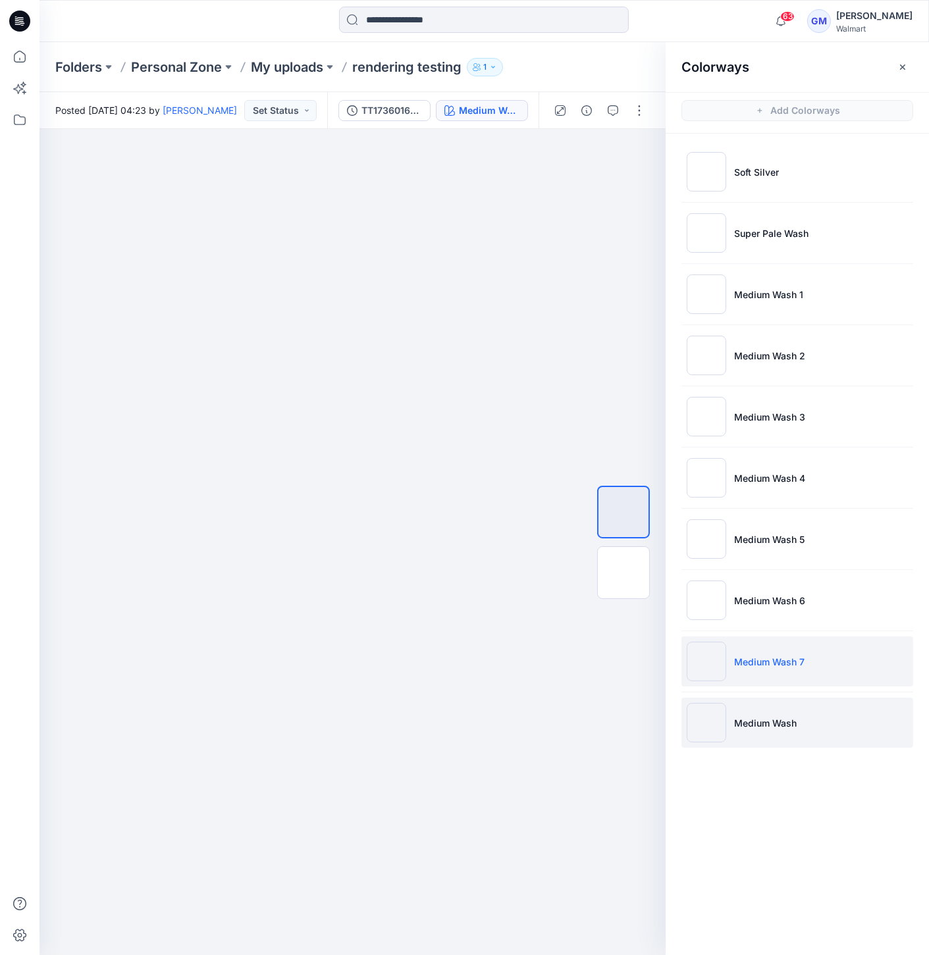
click at [711, 711] on img at bounding box center [705, 722] width 39 height 39
click at [702, 670] on img at bounding box center [705, 661] width 39 height 39
click at [705, 727] on img at bounding box center [705, 722] width 39 height 39
click at [702, 655] on img at bounding box center [705, 661] width 39 height 39
click at [709, 705] on img at bounding box center [705, 722] width 39 height 39
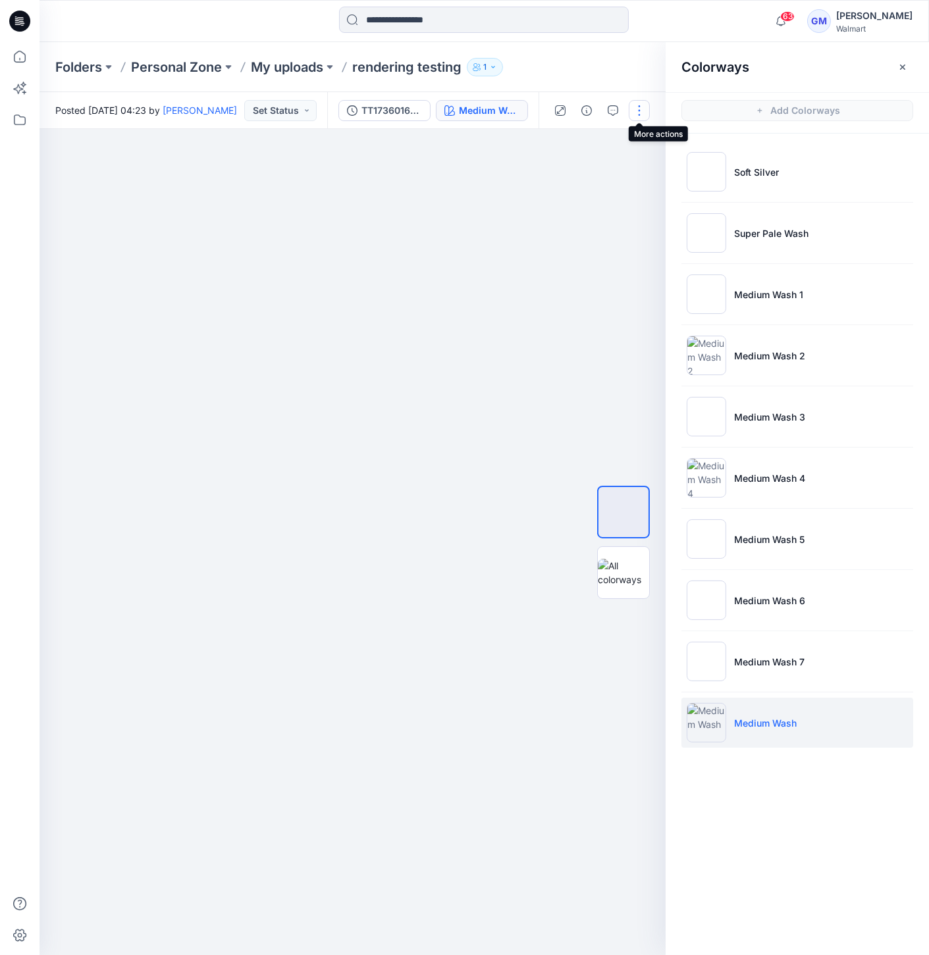
click at [635, 107] on button "button" at bounding box center [638, 110] width 21 height 21
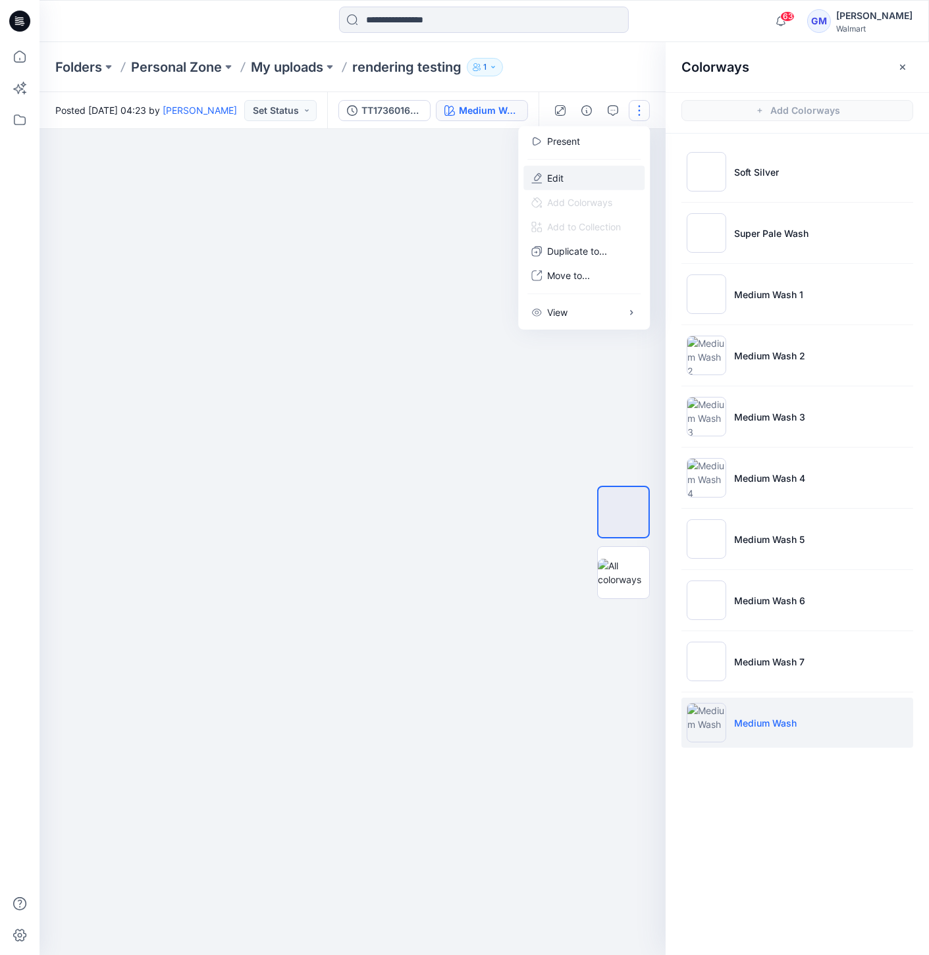
click at [576, 175] on button "Edit" at bounding box center [583, 178] width 121 height 24
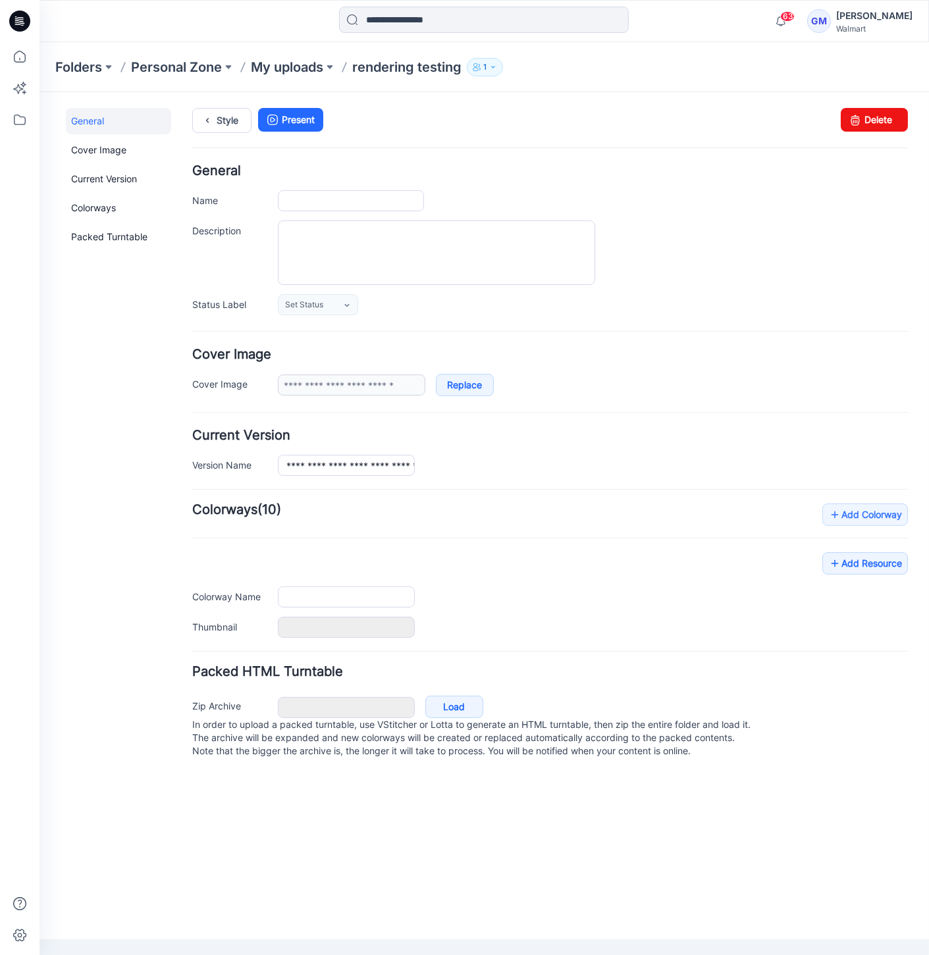
type input "**********"
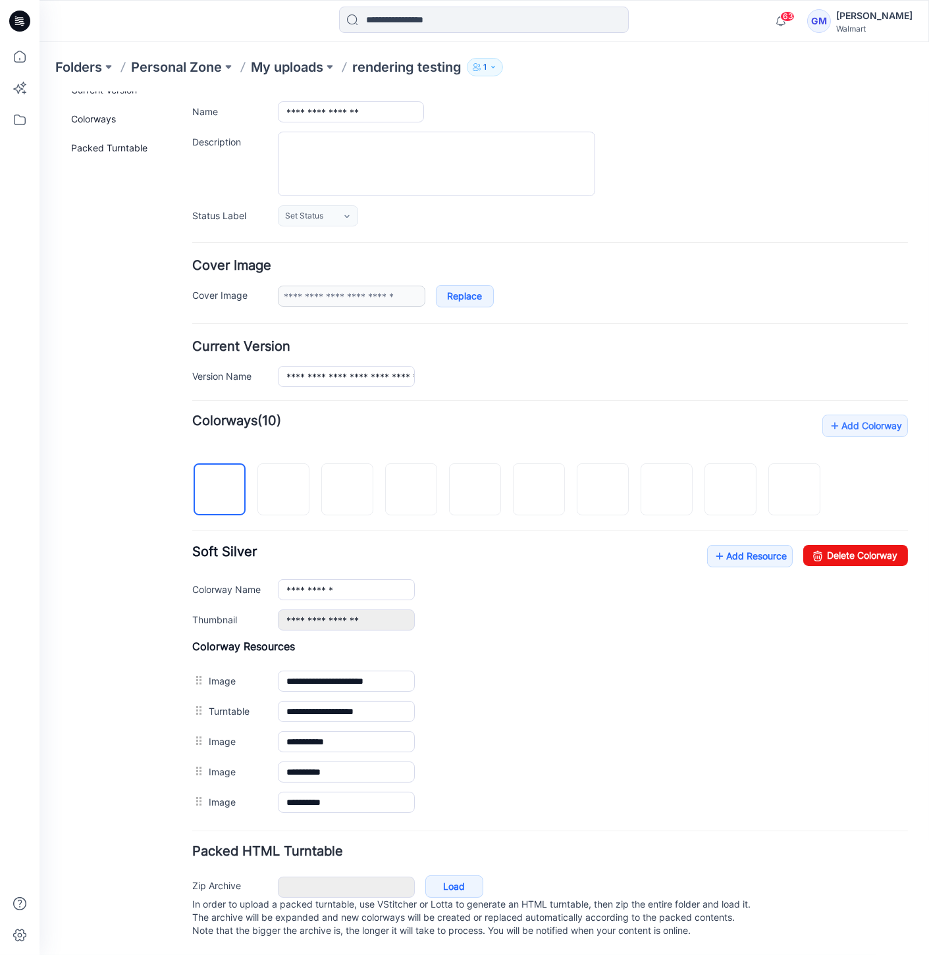
scroll to position [95, 0]
click at [347, 490] on img at bounding box center [347, 490] width 0 height 0
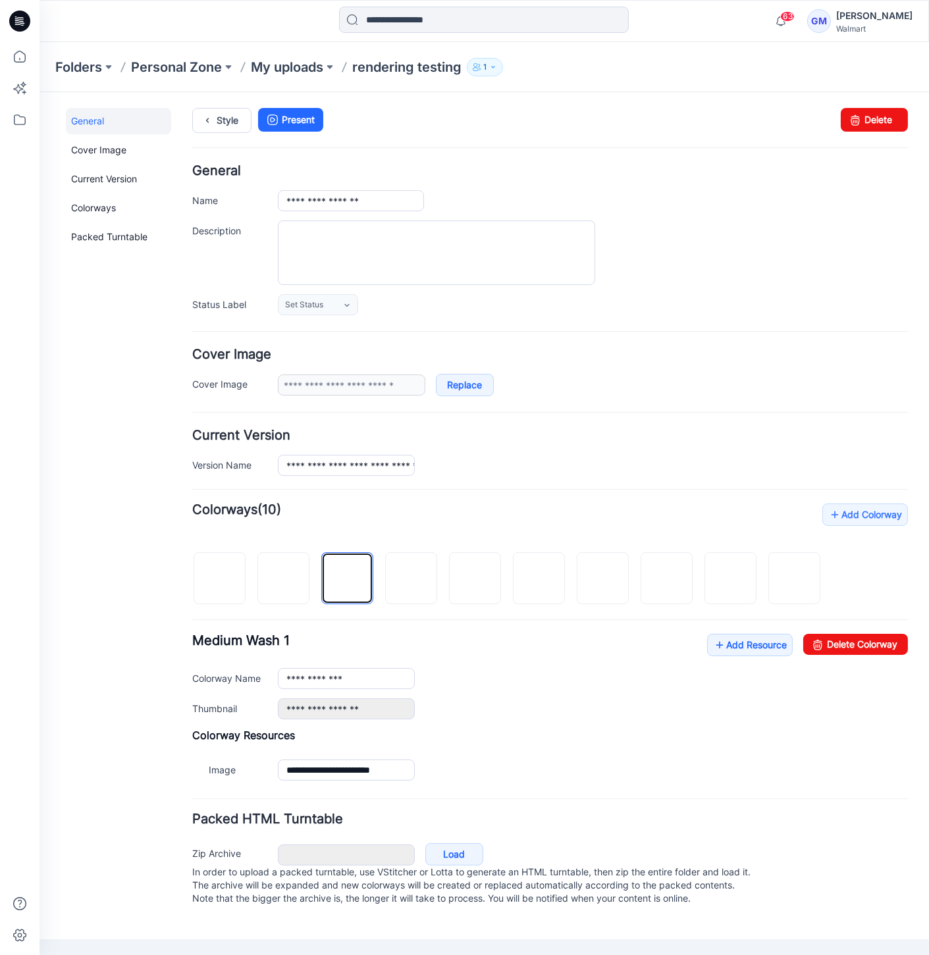
scroll to position [0, 0]
click at [886, 639] on link "Delete Colorway" at bounding box center [855, 643] width 105 height 21
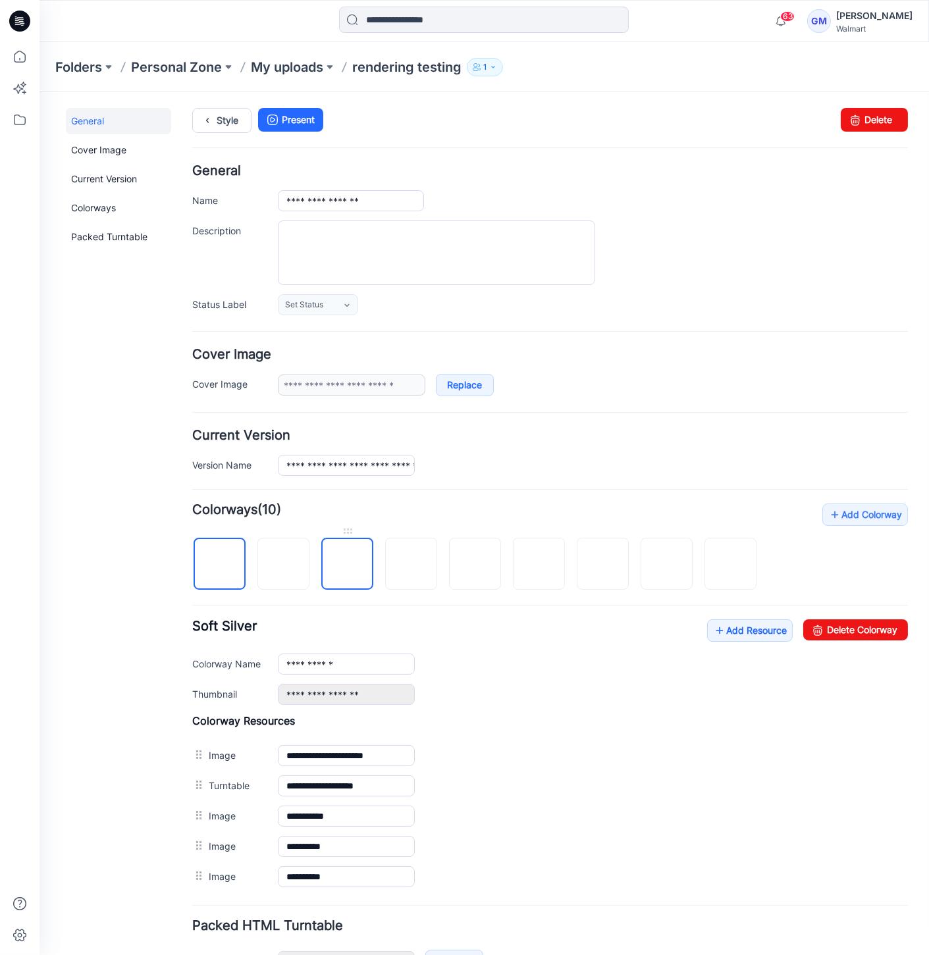
click at [347, 564] on img at bounding box center [347, 564] width 0 height 0
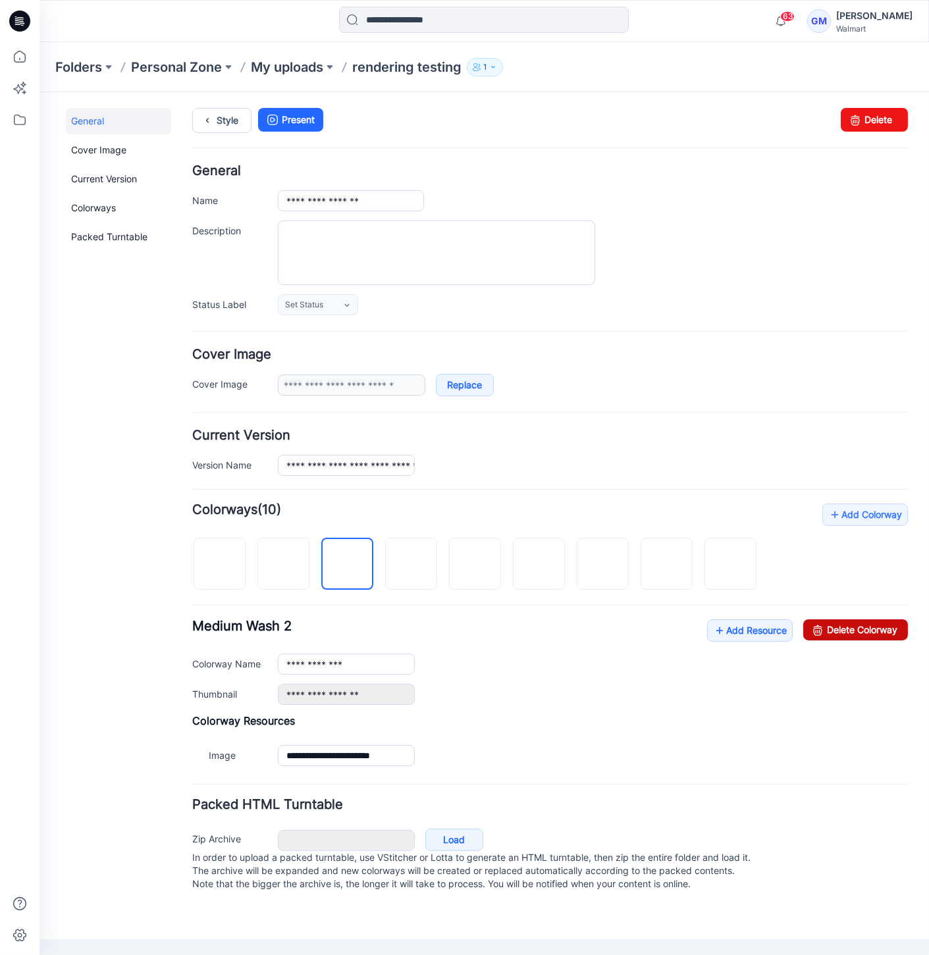
click at [845, 619] on link "Delete Colorway" at bounding box center [855, 629] width 105 height 21
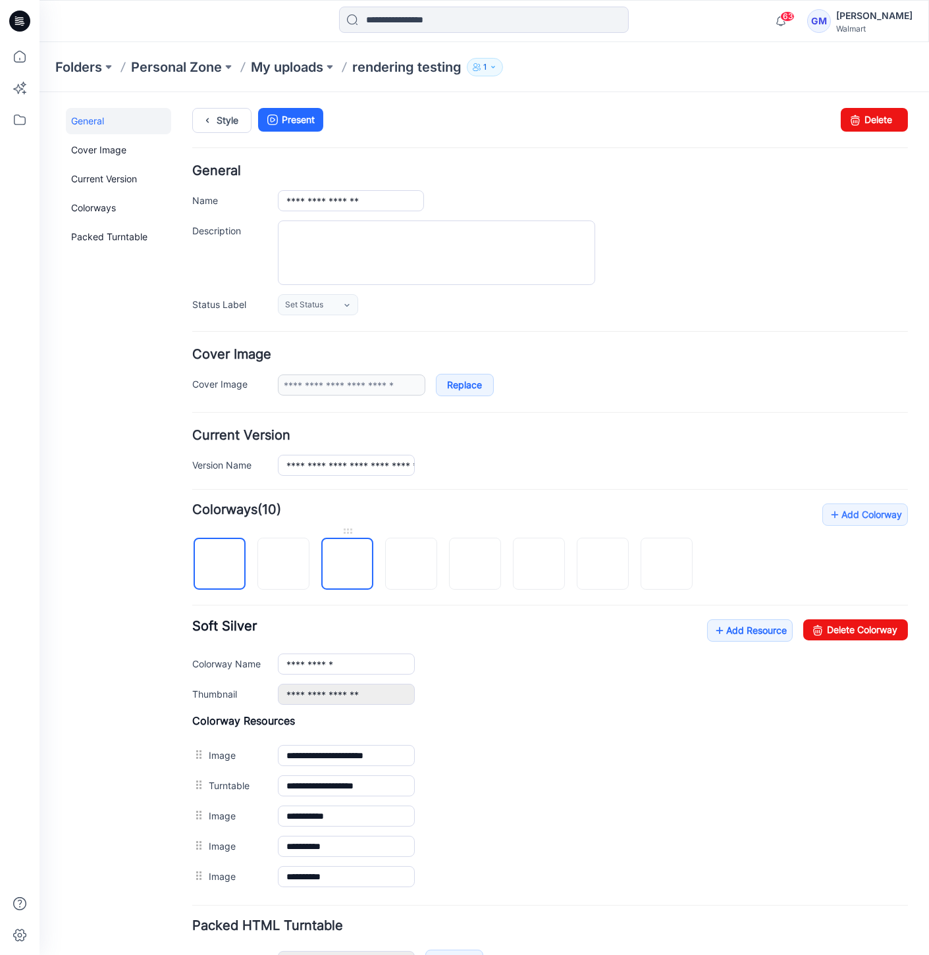
click at [347, 564] on img at bounding box center [347, 564] width 0 height 0
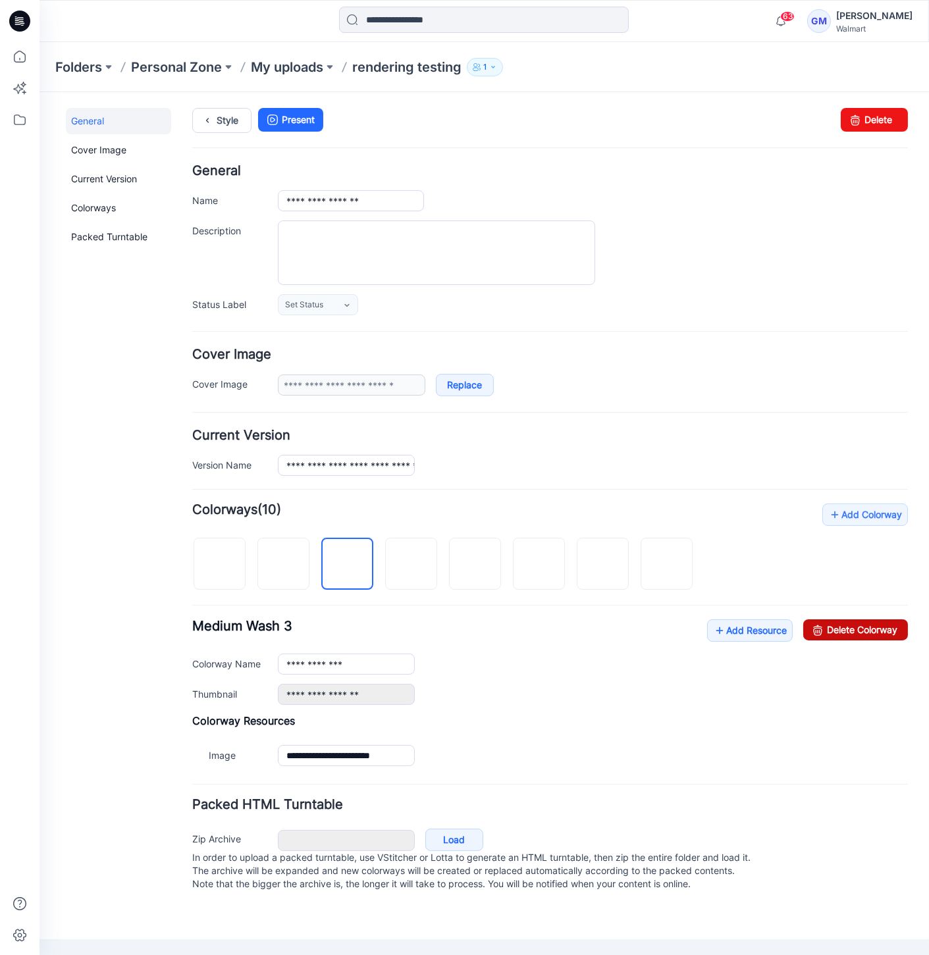
click at [875, 630] on link "Delete Colorway" at bounding box center [855, 629] width 105 height 21
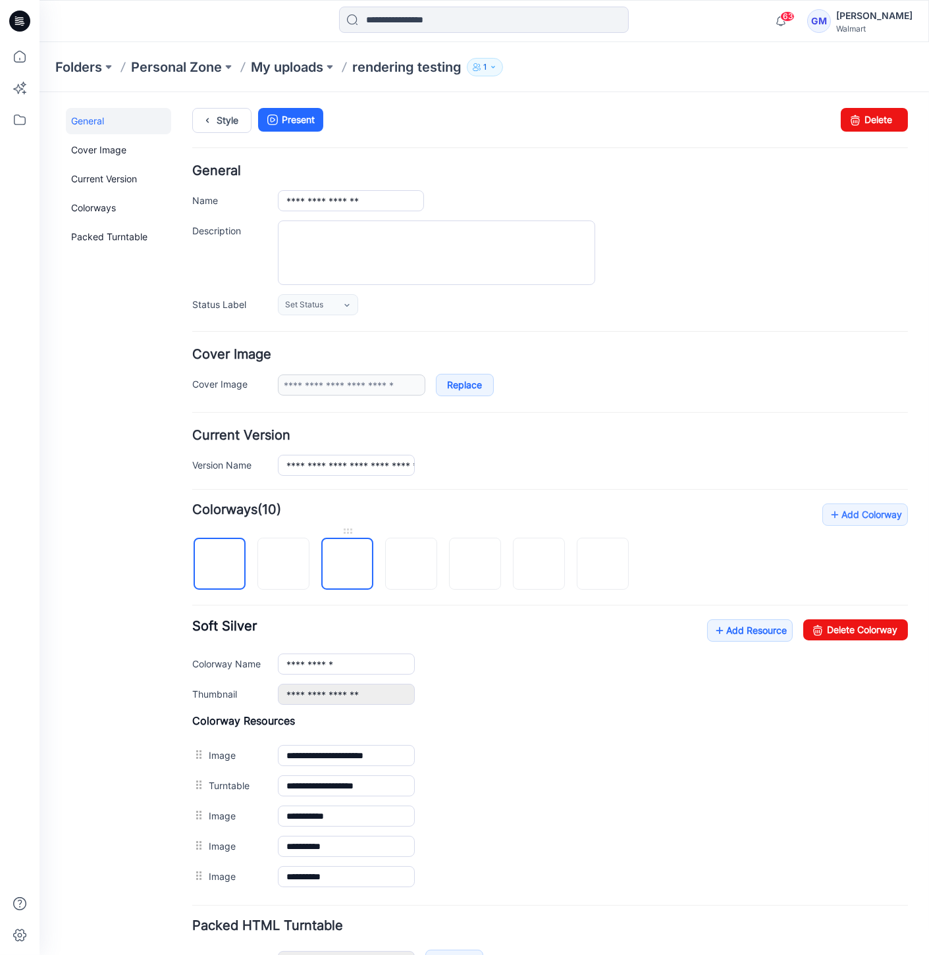
click at [347, 564] on img at bounding box center [347, 564] width 0 height 0
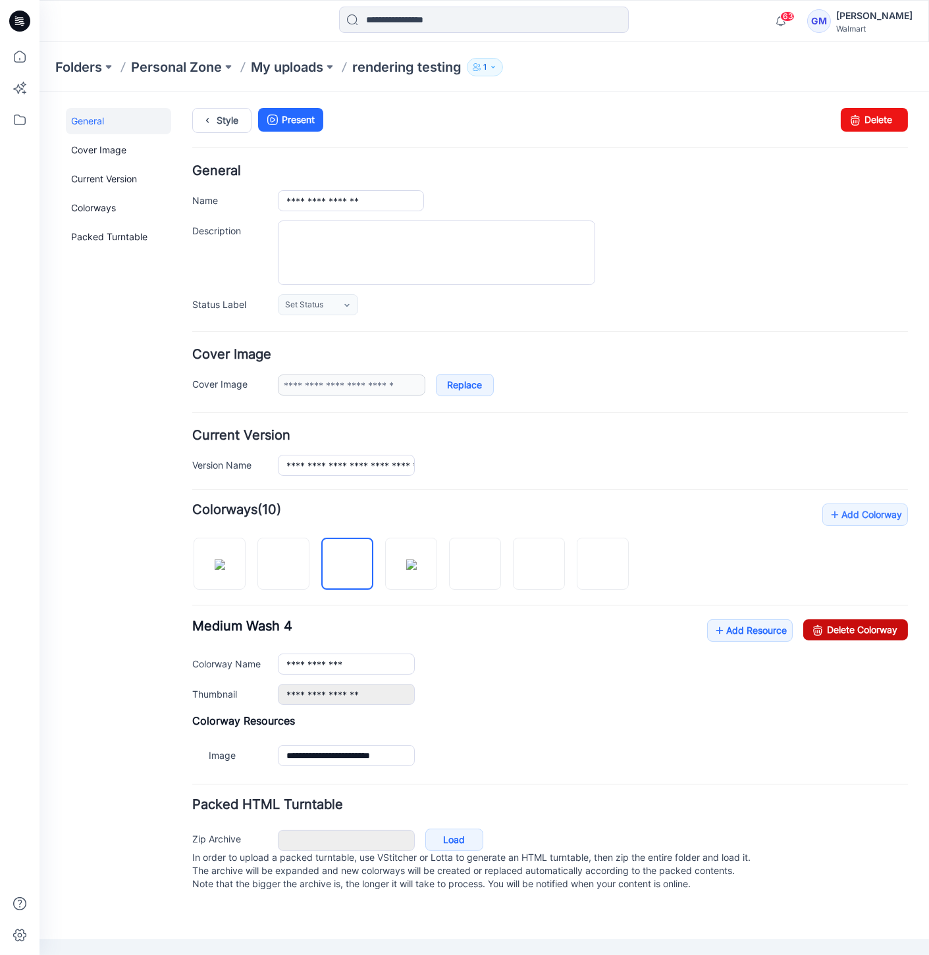
click at [887, 628] on link "Delete Colorway" at bounding box center [855, 629] width 105 height 21
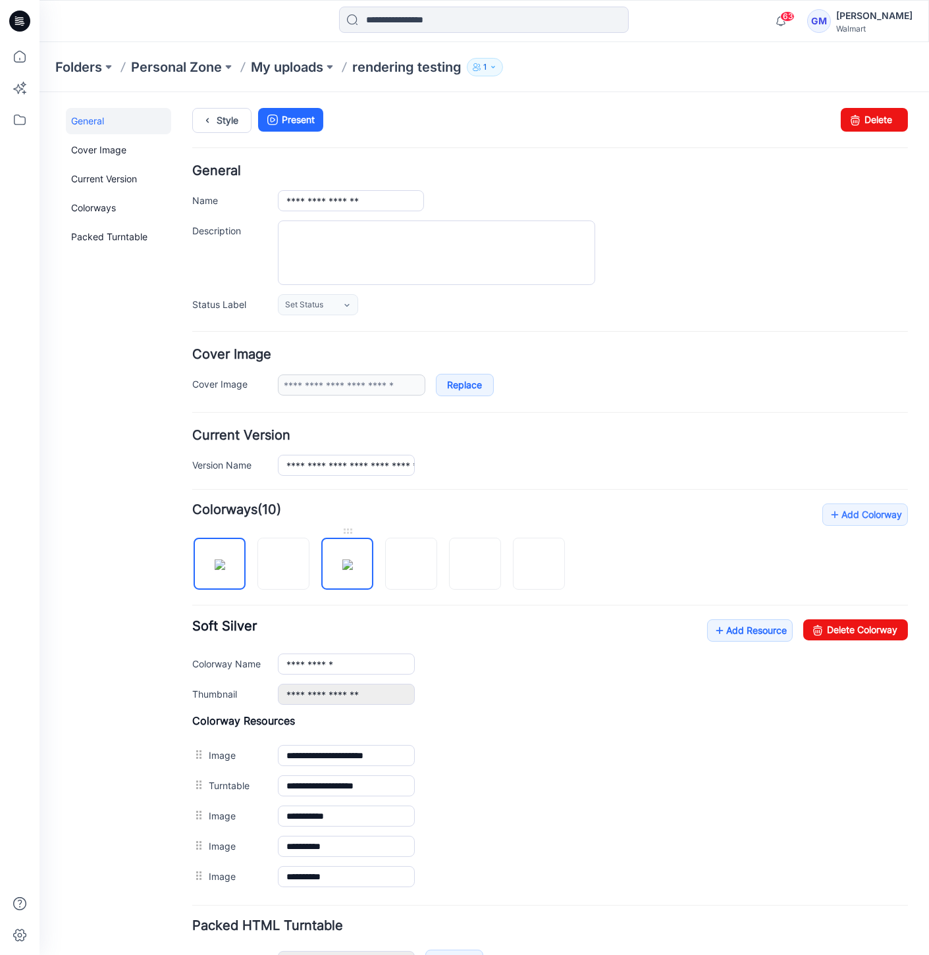
click at [342, 562] on img at bounding box center [347, 564] width 11 height 11
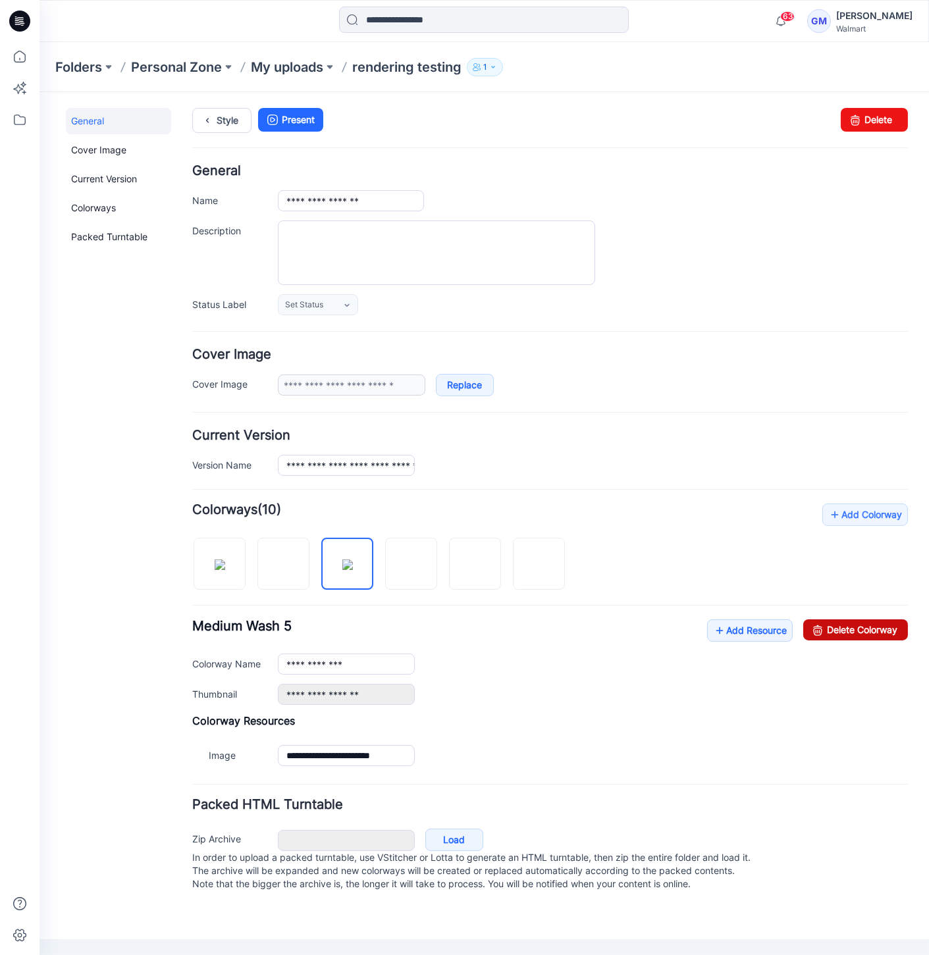
click at [847, 632] on link "Delete Colorway" at bounding box center [855, 629] width 105 height 21
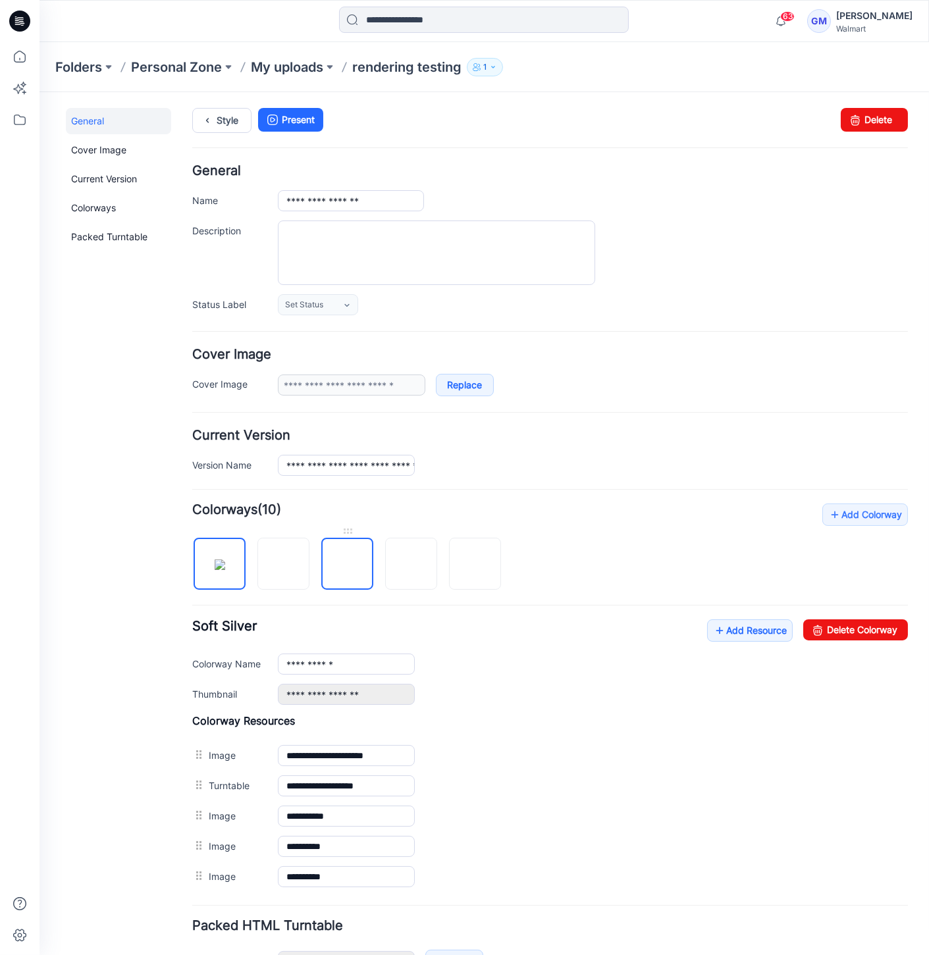
click at [347, 564] on img at bounding box center [347, 564] width 0 height 0
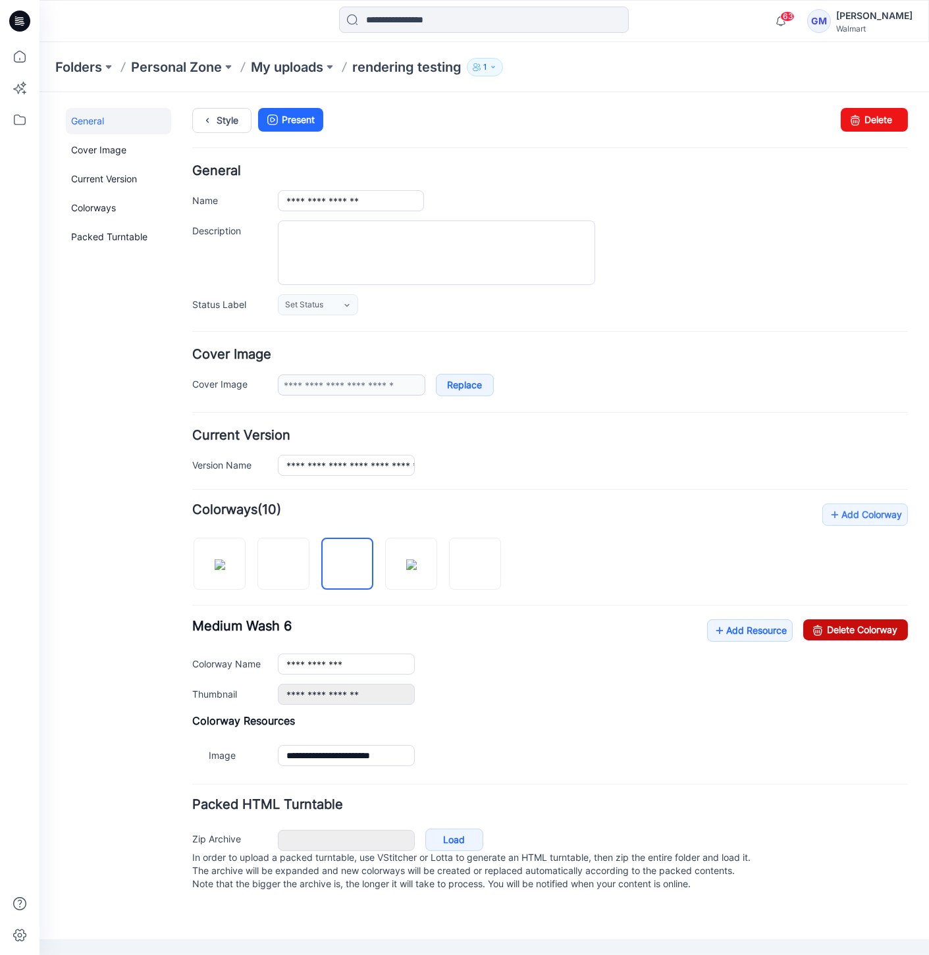
click at [874, 626] on link "Delete Colorway" at bounding box center [855, 629] width 105 height 21
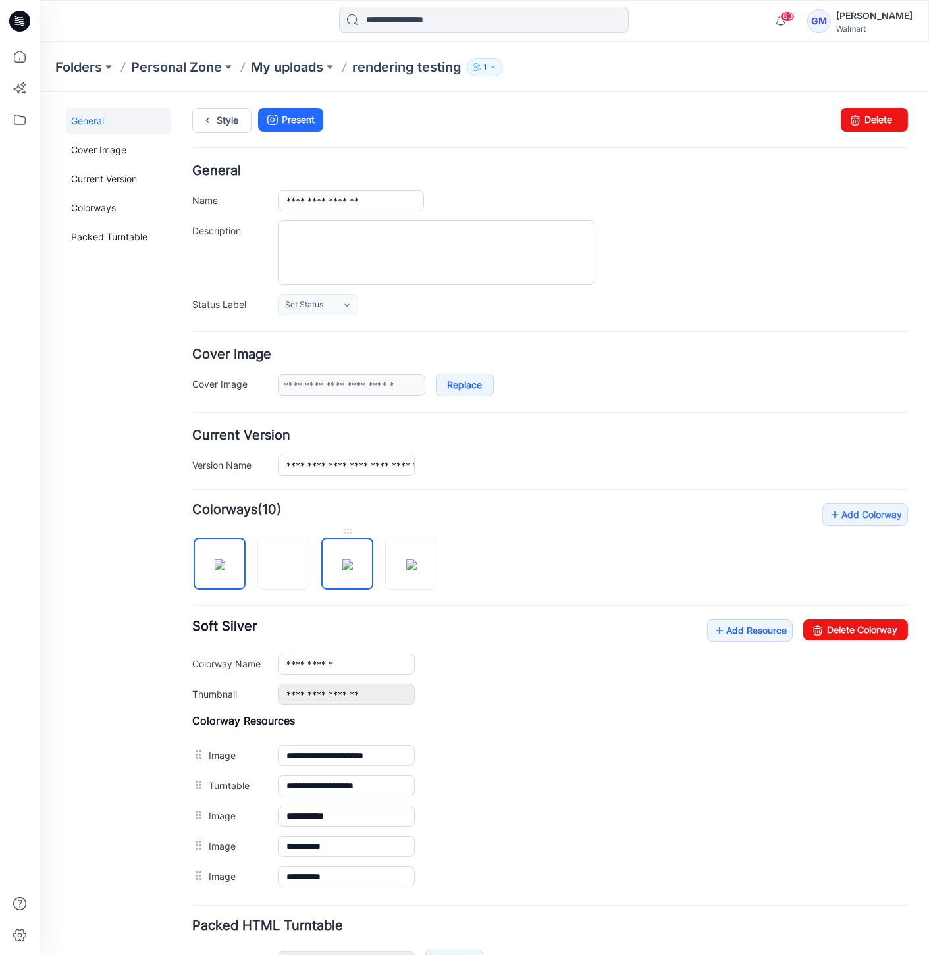
drag, startPoint x: 355, startPoint y: 568, endPoint x: 392, endPoint y: 562, distance: 36.7
click at [353, 568] on img at bounding box center [347, 564] width 11 height 11
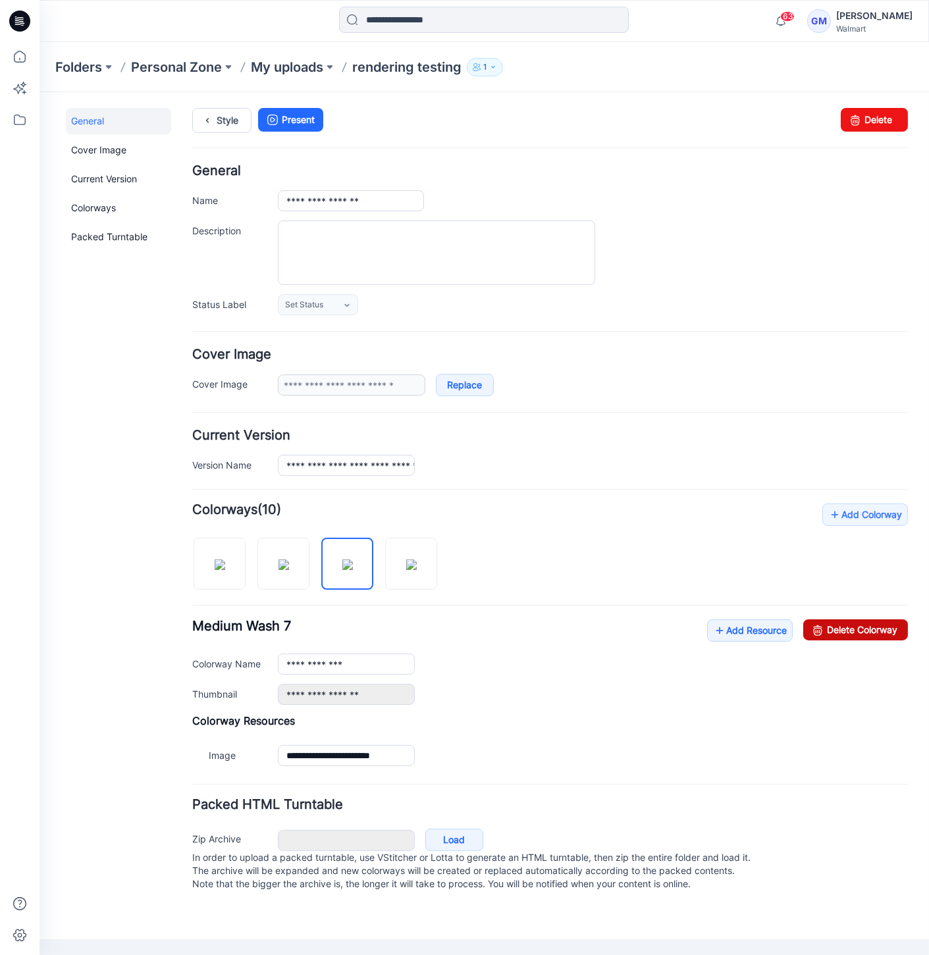
click at [861, 626] on link "Delete Colorway" at bounding box center [855, 629] width 105 height 21
type input "**********"
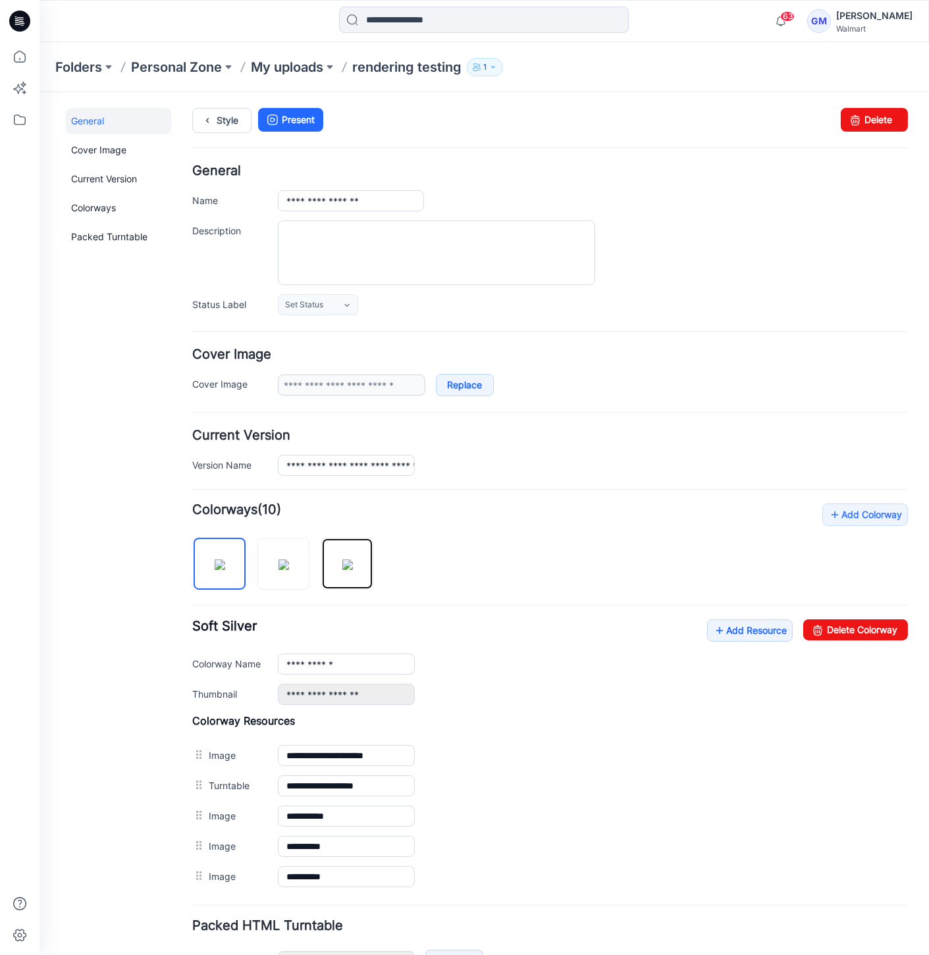
click at [319, 558] on div at bounding box center [288, 557] width 192 height 68
